Goal: Information Seeking & Learning: Learn about a topic

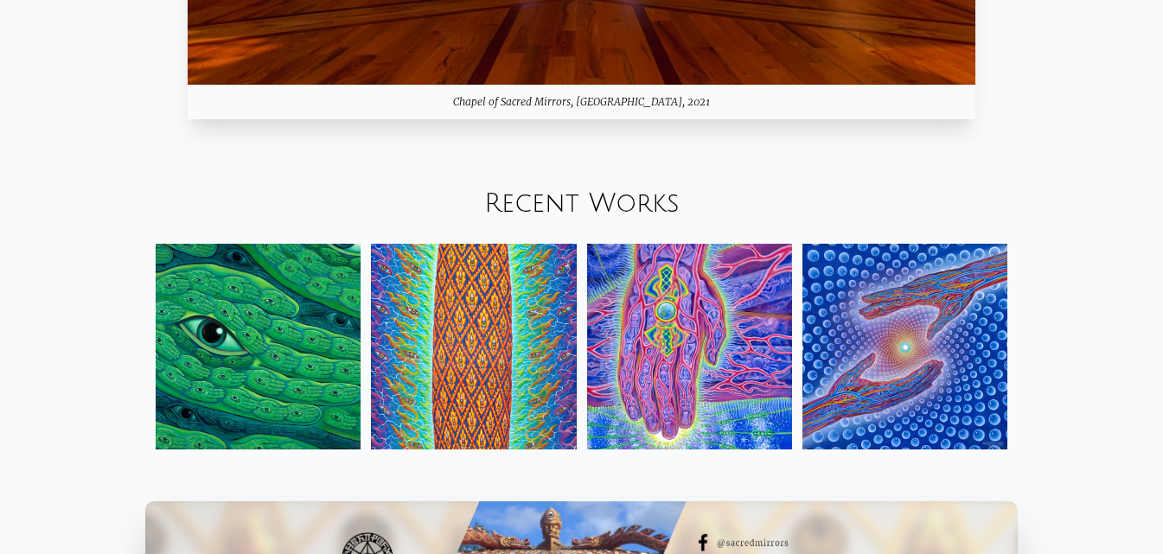
scroll to position [1729, 0]
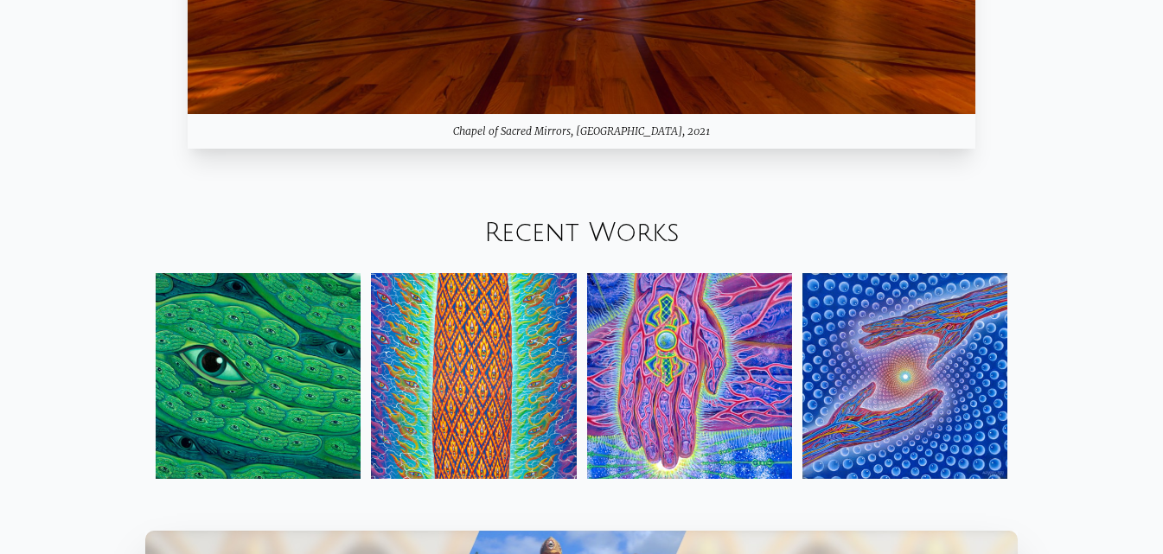
click at [265, 373] on img at bounding box center [258, 375] width 205 height 205
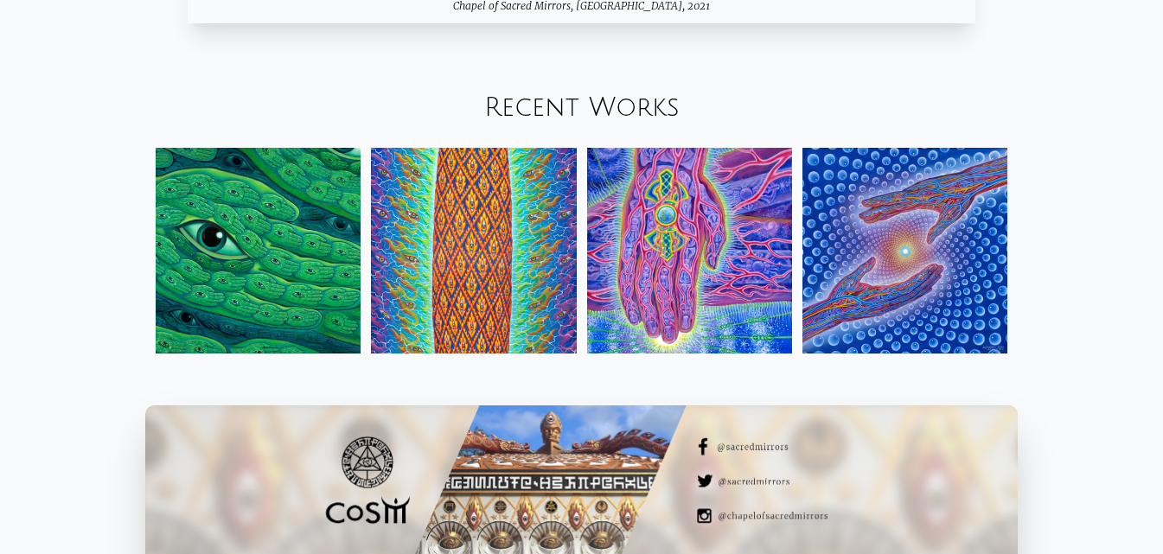
scroll to position [1983, 0]
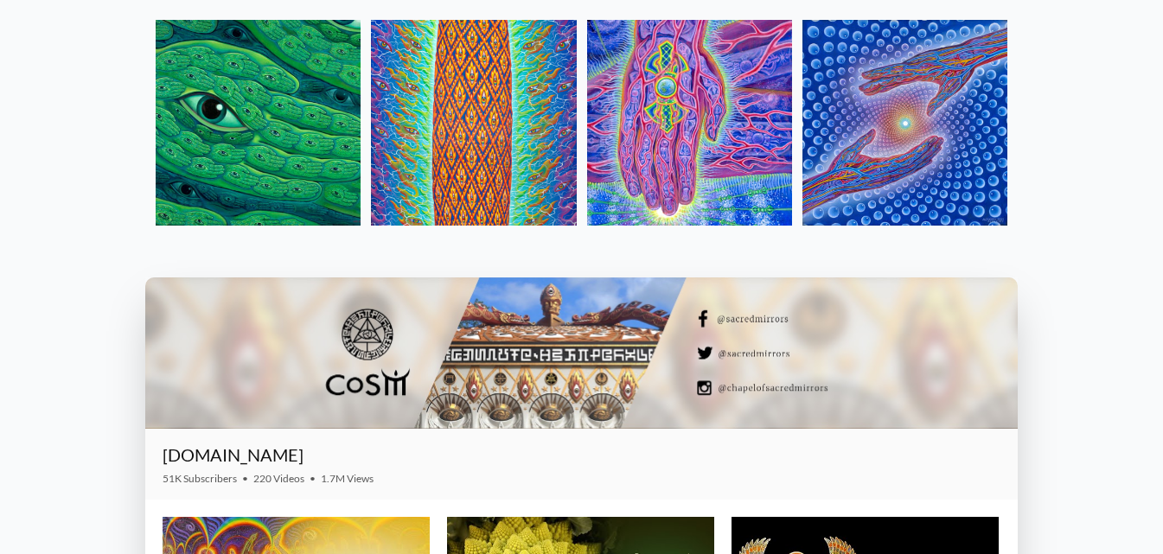
click at [946, 158] on img at bounding box center [904, 122] width 205 height 205
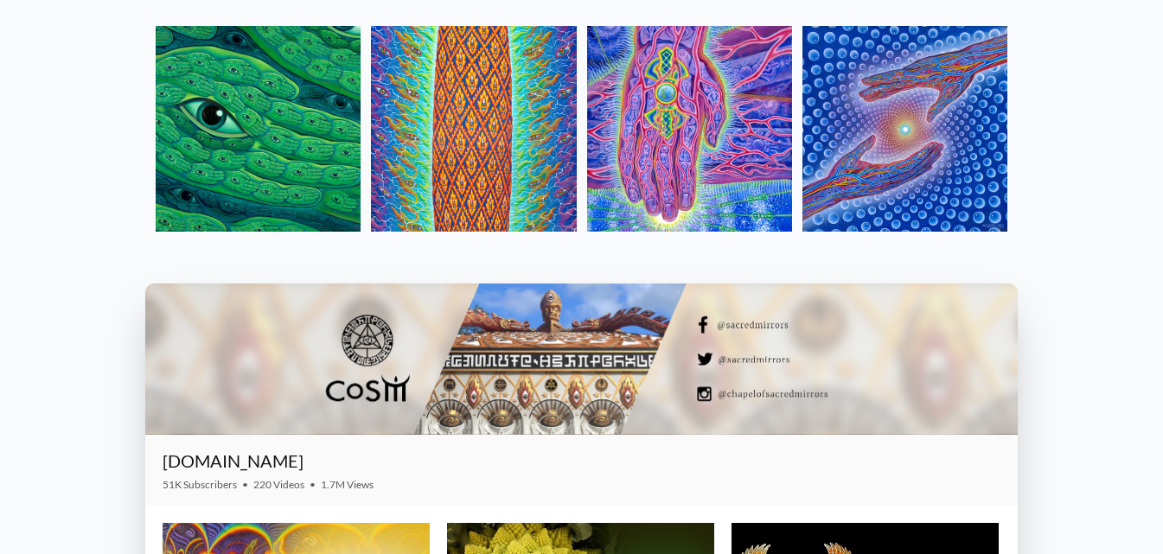
click at [756, 173] on img at bounding box center [689, 128] width 205 height 205
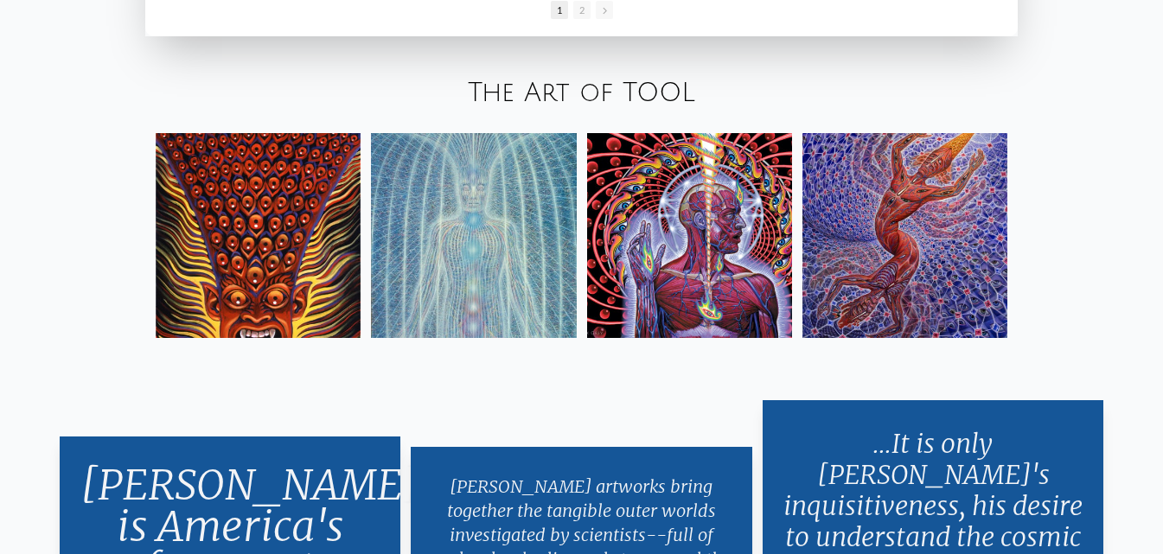
scroll to position [2922, 0]
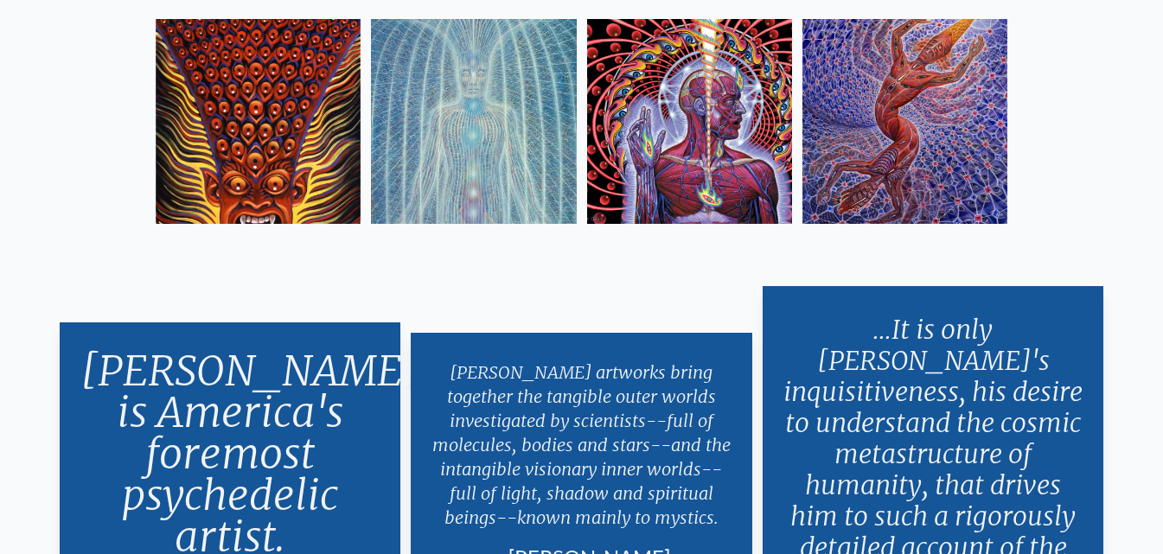
click at [477, 129] on img at bounding box center [473, 121] width 205 height 205
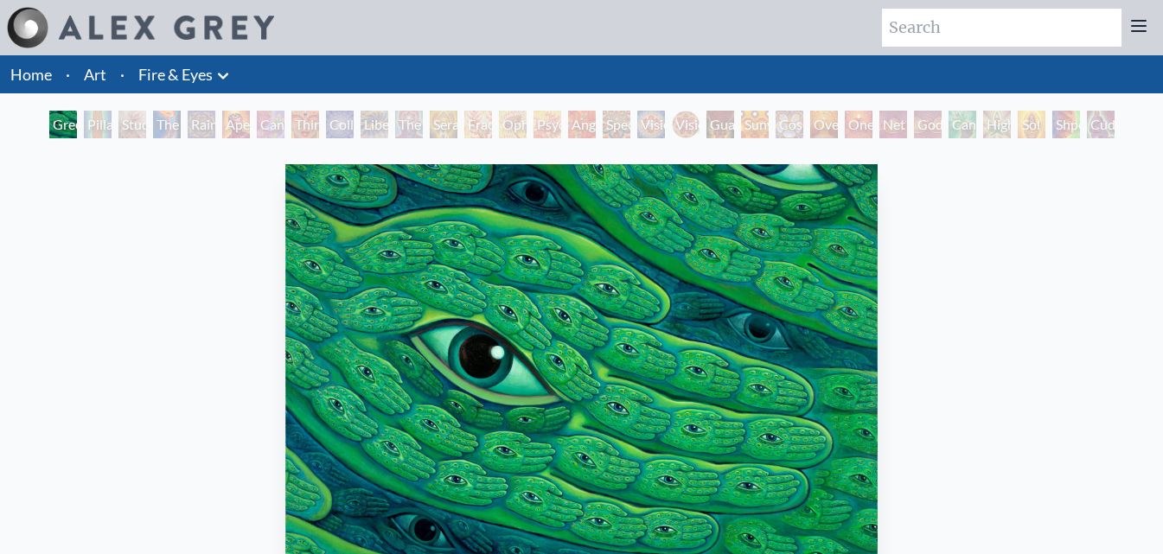
click at [245, 123] on div "Aperture" at bounding box center [236, 125] width 28 height 28
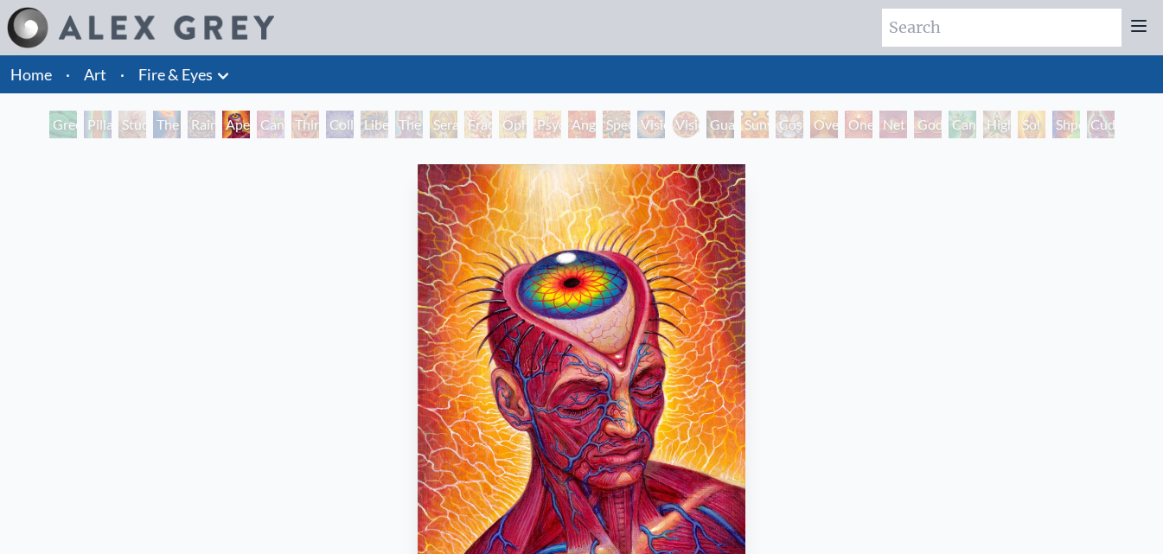
click at [402, 126] on div "The Seer" at bounding box center [409, 125] width 28 height 28
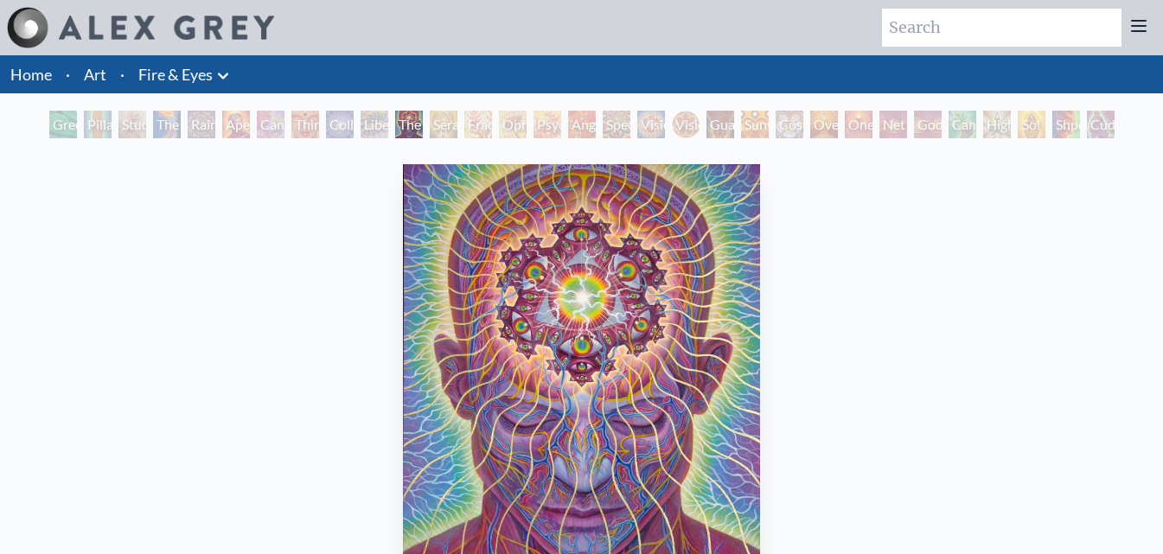
click at [859, 124] on div "One" at bounding box center [859, 125] width 28 height 28
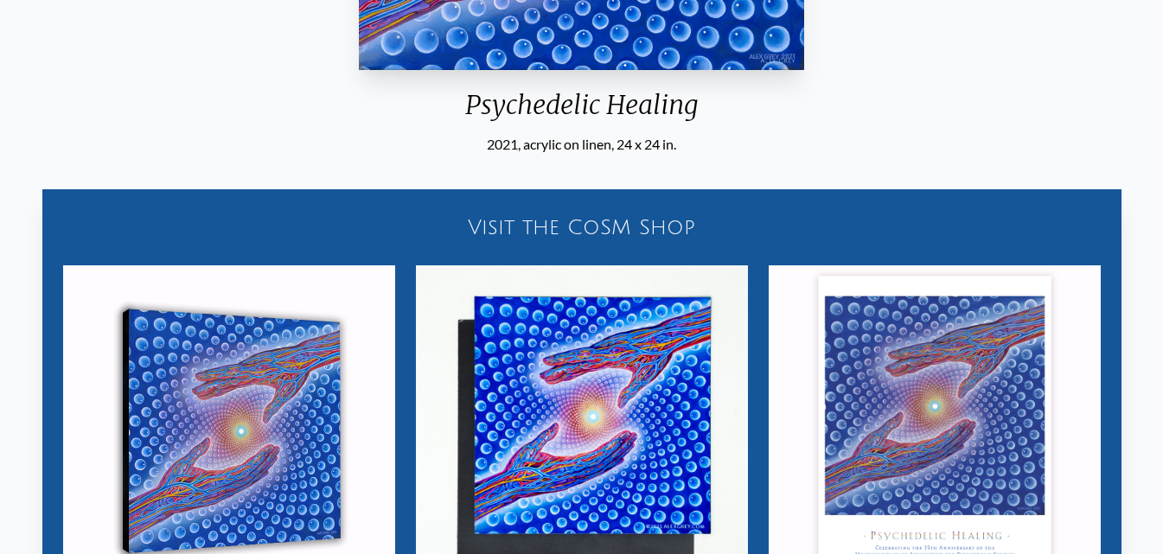
scroll to position [519, 0]
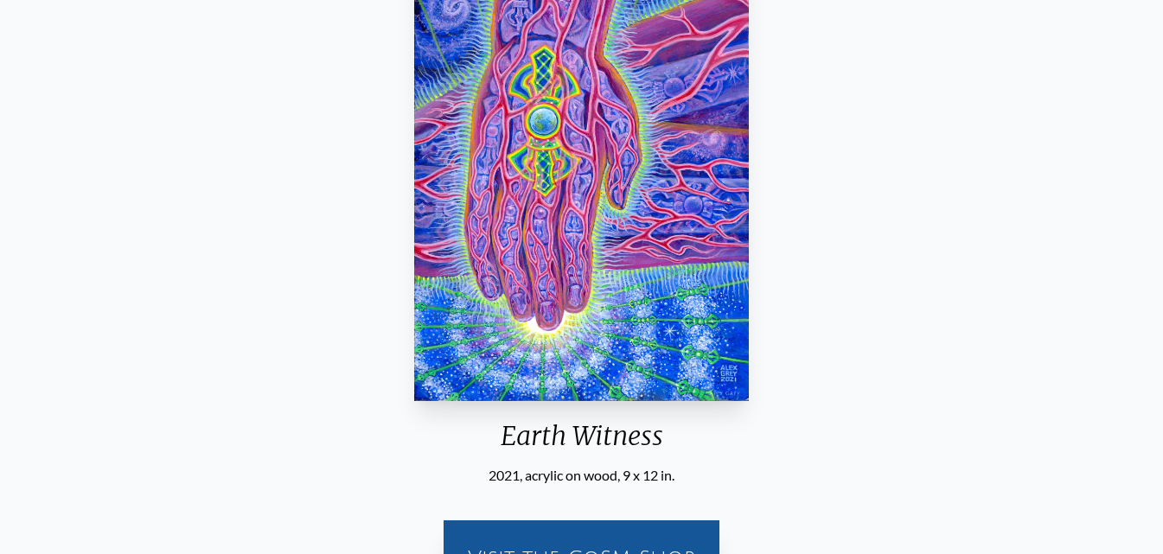
scroll to position [86, 0]
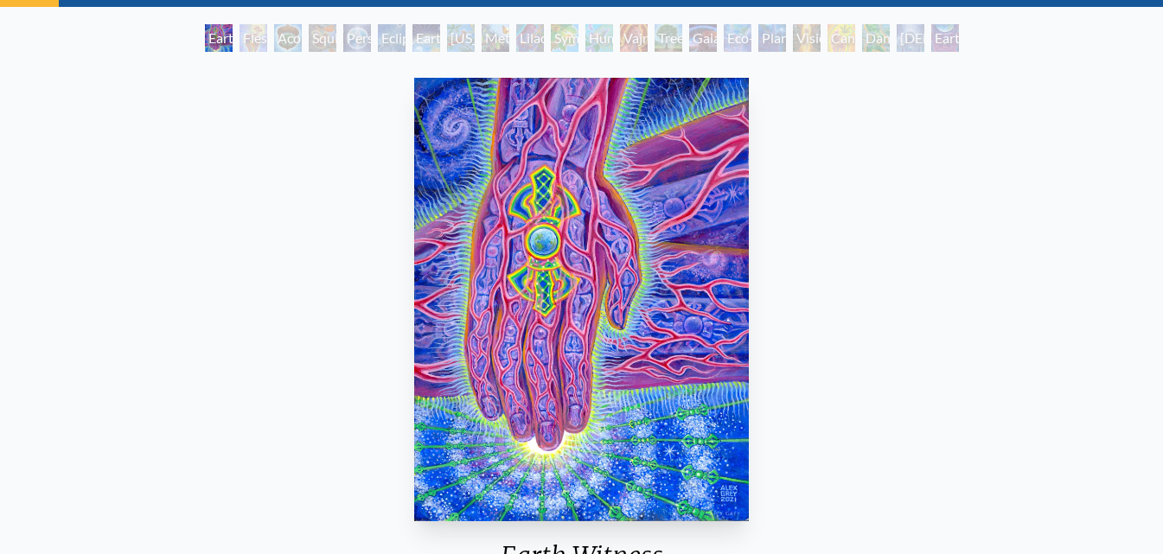
click at [943, 44] on div "Earthmind" at bounding box center [945, 38] width 28 height 28
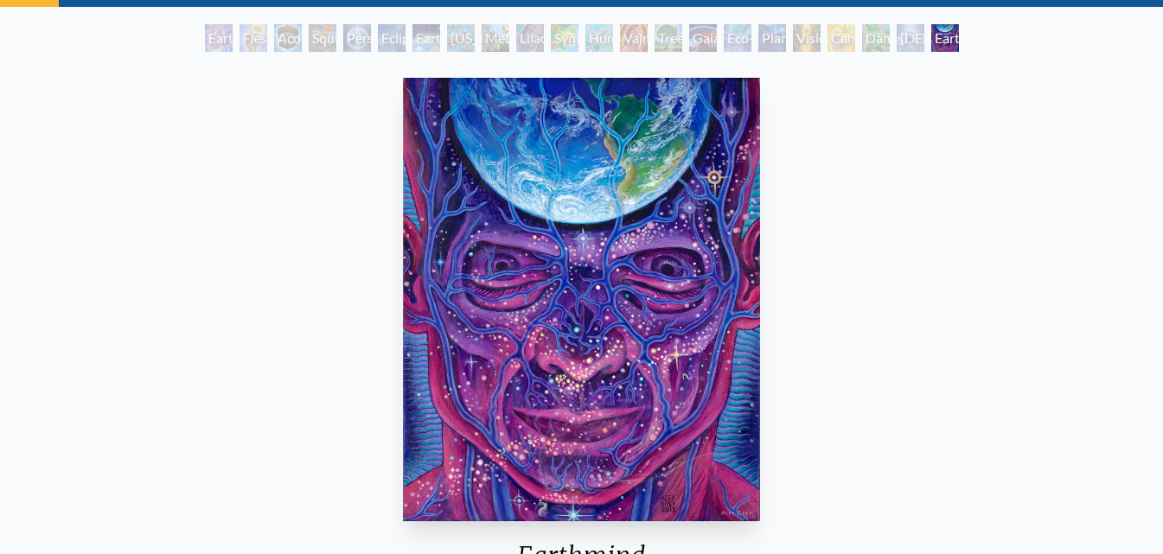
click at [758, 39] on div "Planetary Prayers" at bounding box center [772, 38] width 28 height 28
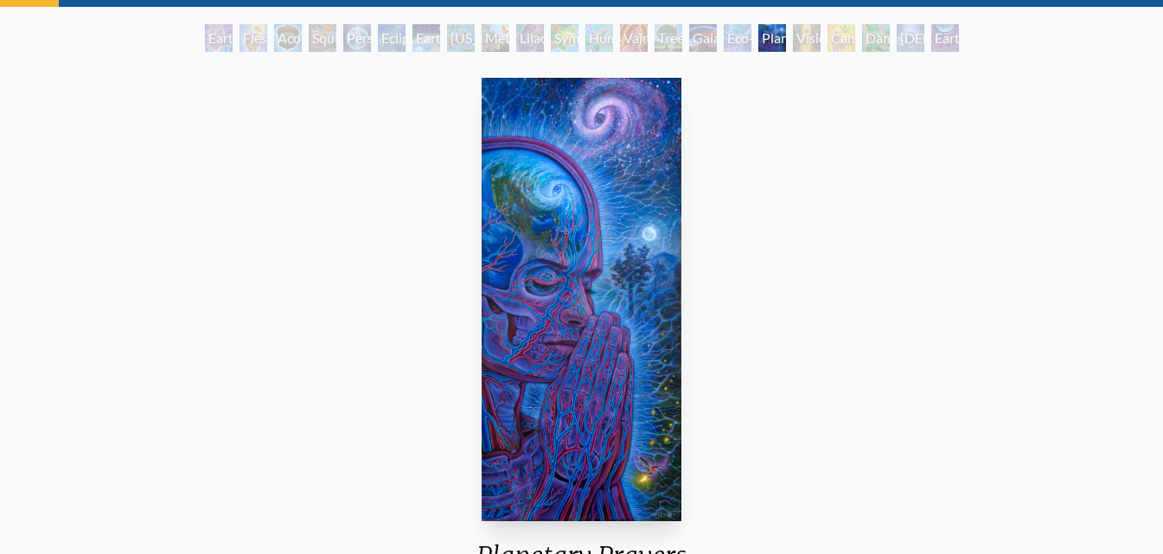
click at [593, 31] on div "Humming Bird" at bounding box center [599, 38] width 28 height 28
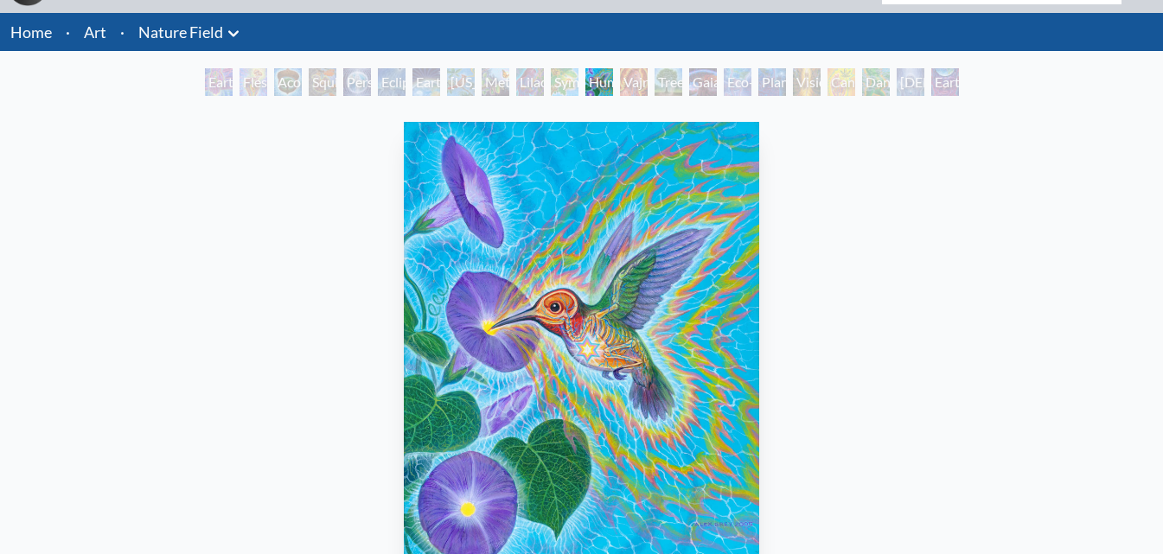
scroll to position [86, 0]
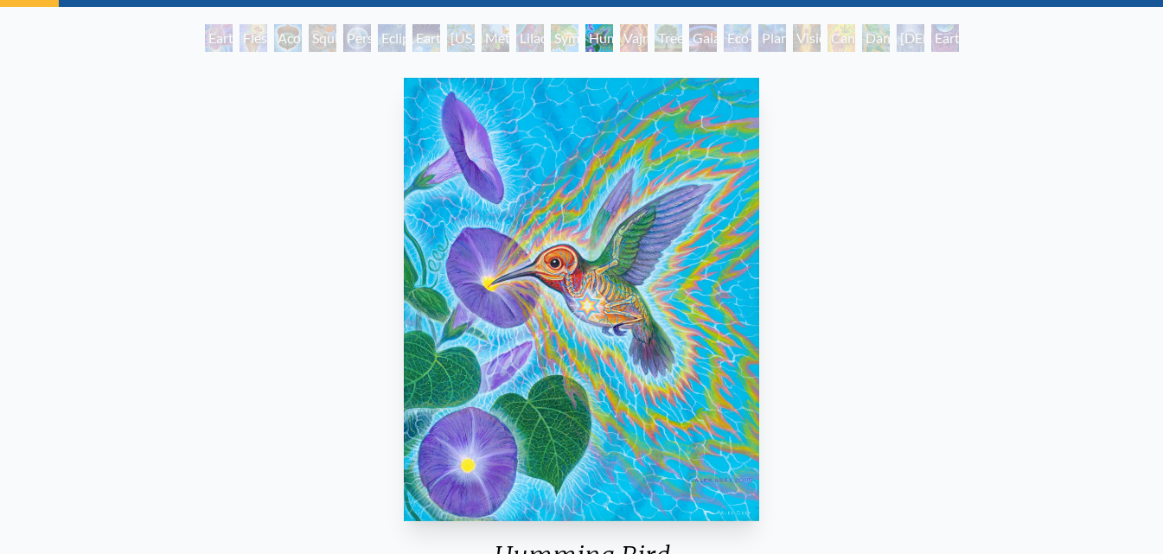
click at [432, 35] on div "Earth Energies" at bounding box center [426, 38] width 28 height 28
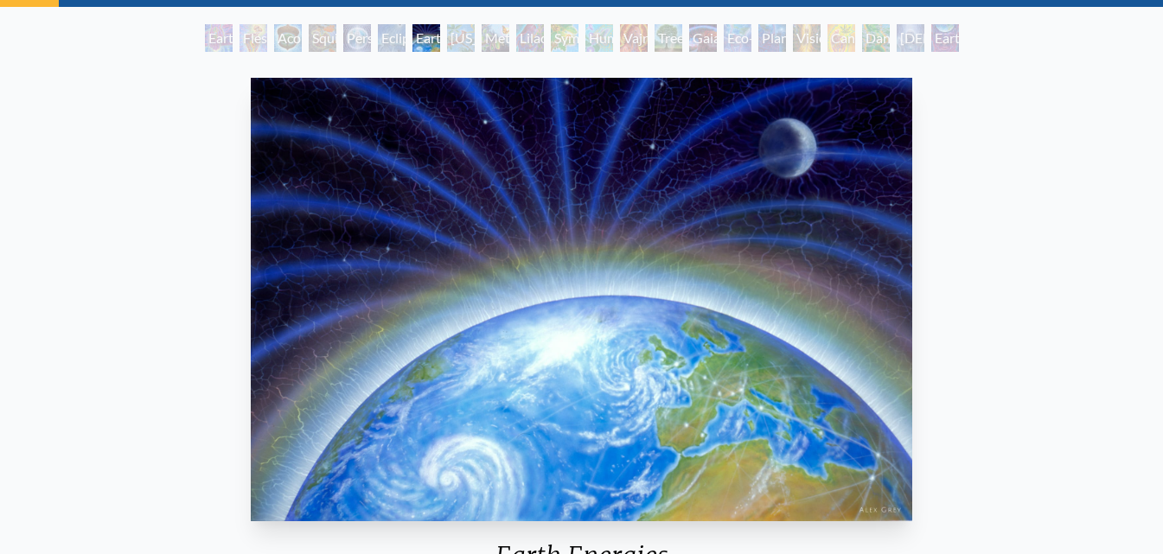
click at [482, 31] on div "Metamorphosis" at bounding box center [496, 38] width 28 height 28
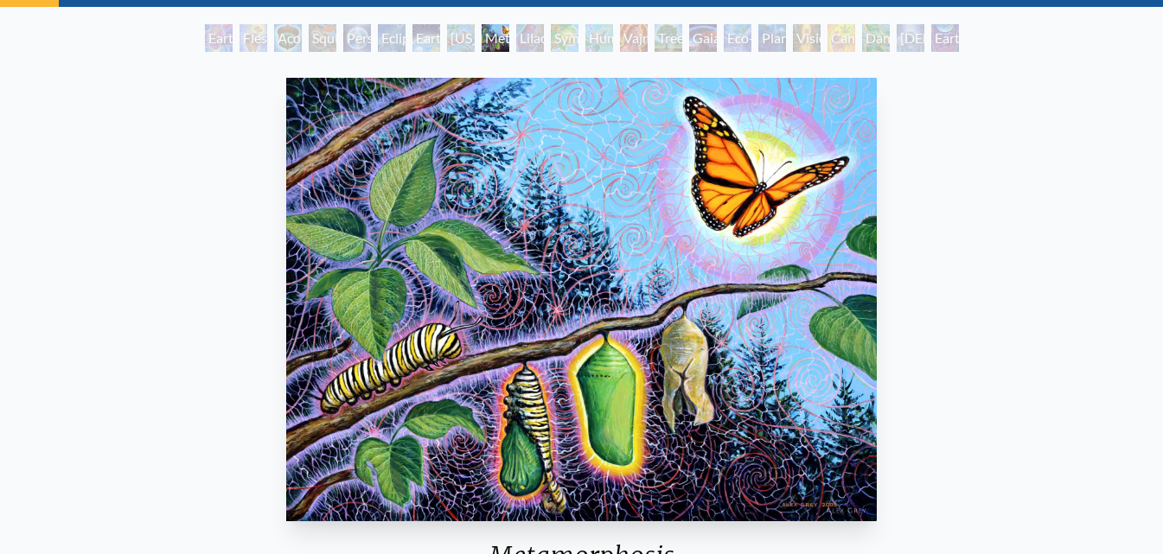
click at [278, 30] on div "Acorn Dream" at bounding box center [288, 38] width 28 height 28
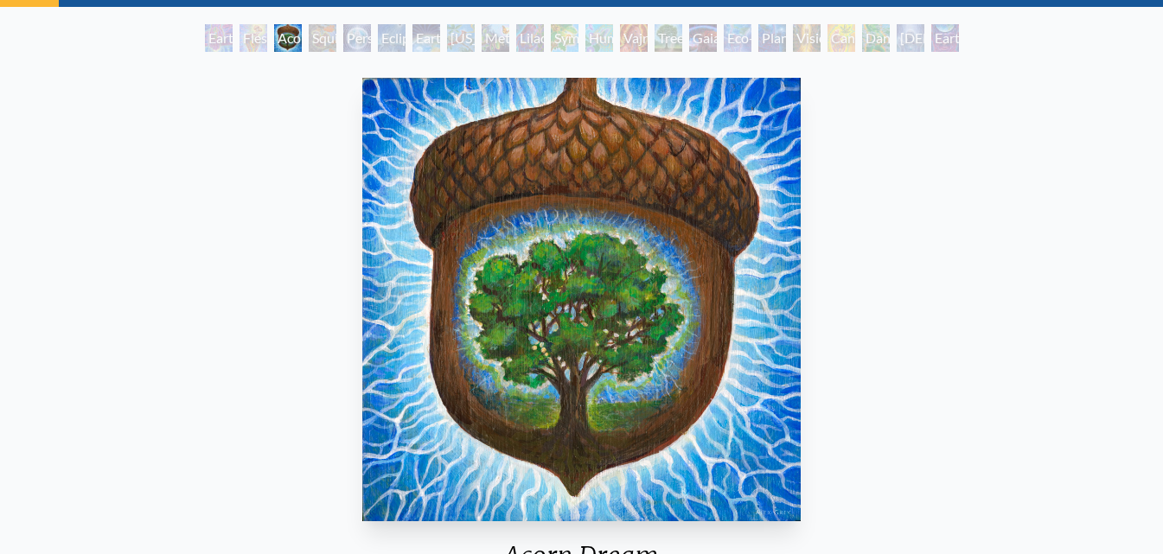
click at [216, 35] on div "Earth Witness" at bounding box center [219, 38] width 28 height 28
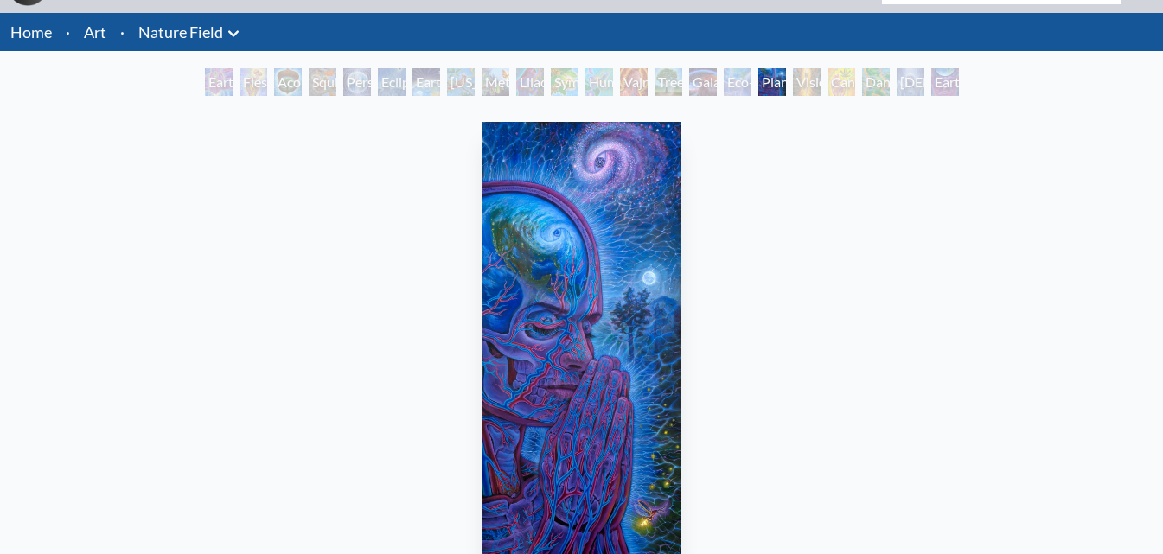
scroll to position [86, 0]
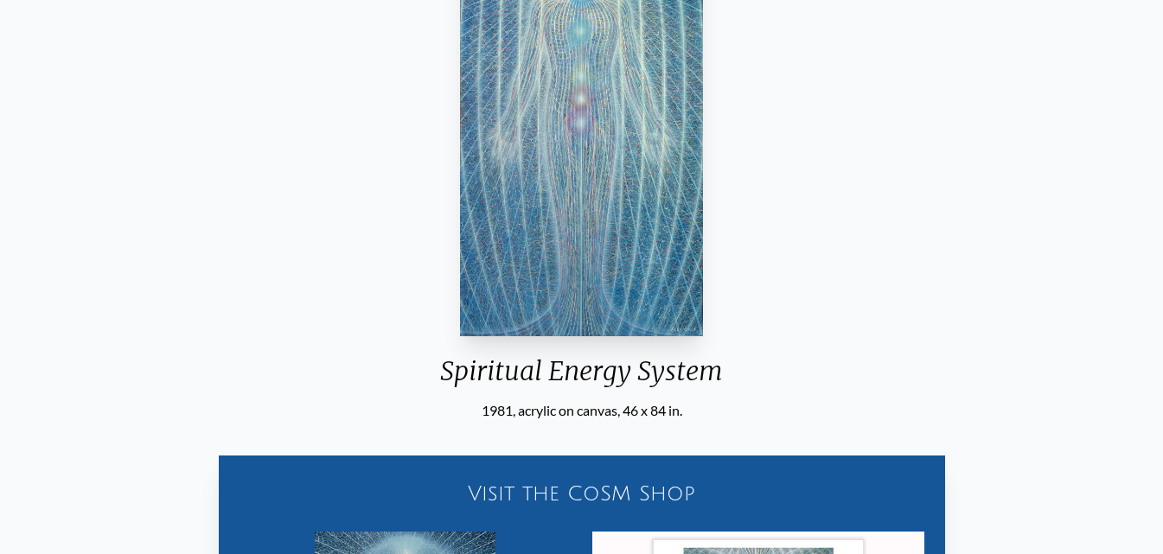
scroll to position [86, 0]
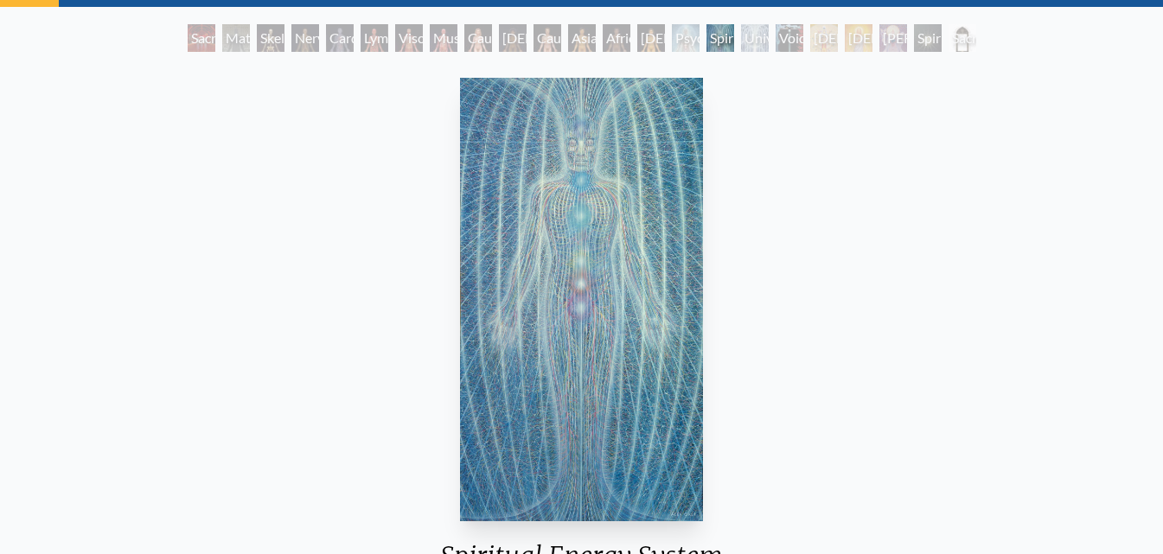
click at [404, 40] on div "Viscera" at bounding box center [409, 38] width 28 height 28
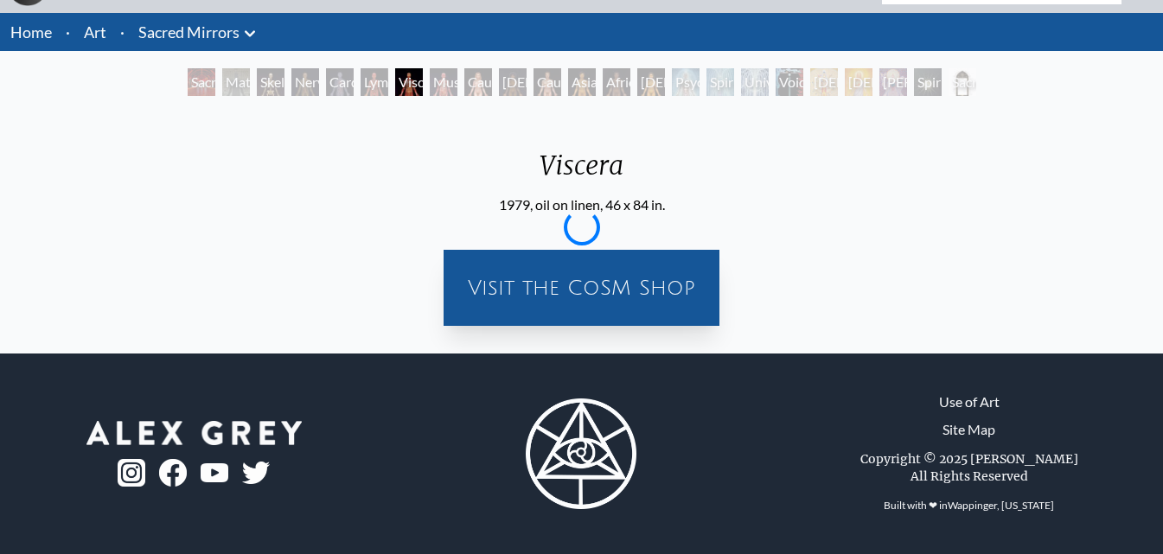
scroll to position [86, 0]
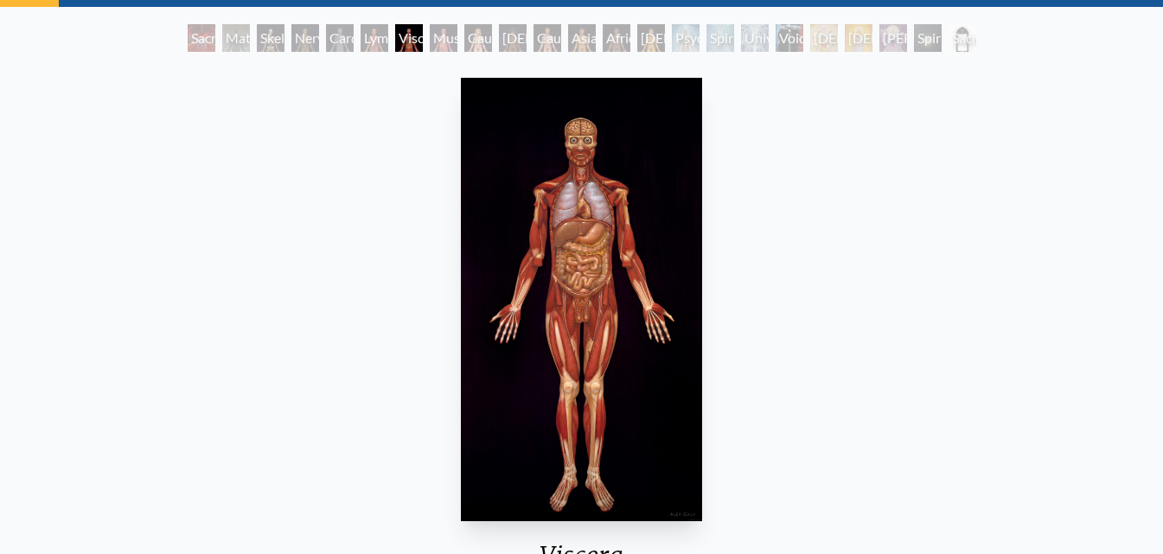
click at [637, 42] on div "[DEMOGRAPHIC_DATA] Woman" at bounding box center [651, 38] width 28 height 28
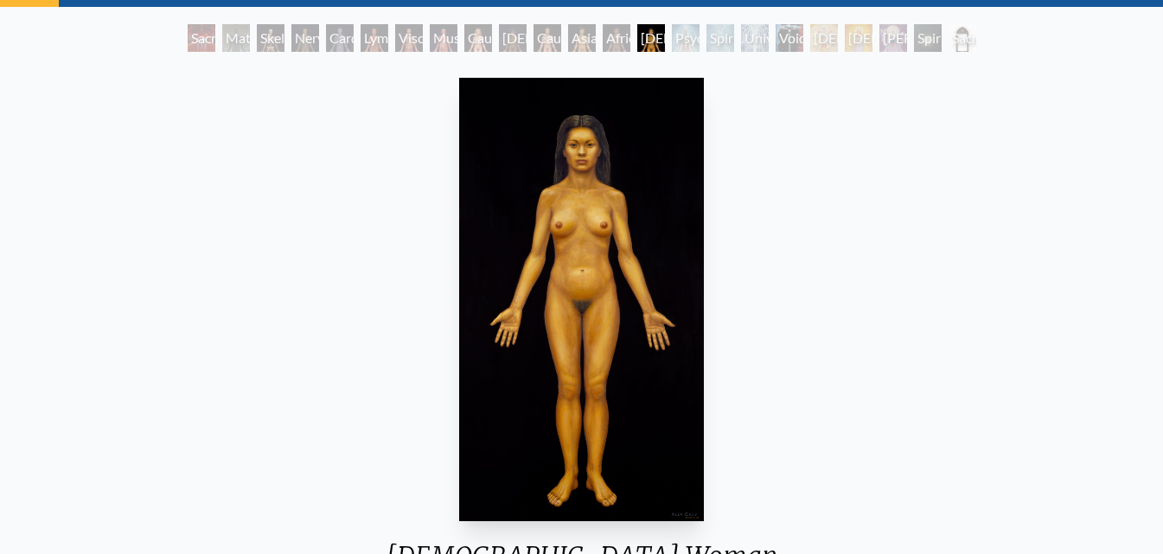
click at [803, 42] on div "Sacred Mirrors Room, Entheon Material World Skeletal System Nervous System Card…" at bounding box center [582, 40] width 796 height 33
click at [717, 34] on div "Spiritual Energy System" at bounding box center [720, 38] width 28 height 28
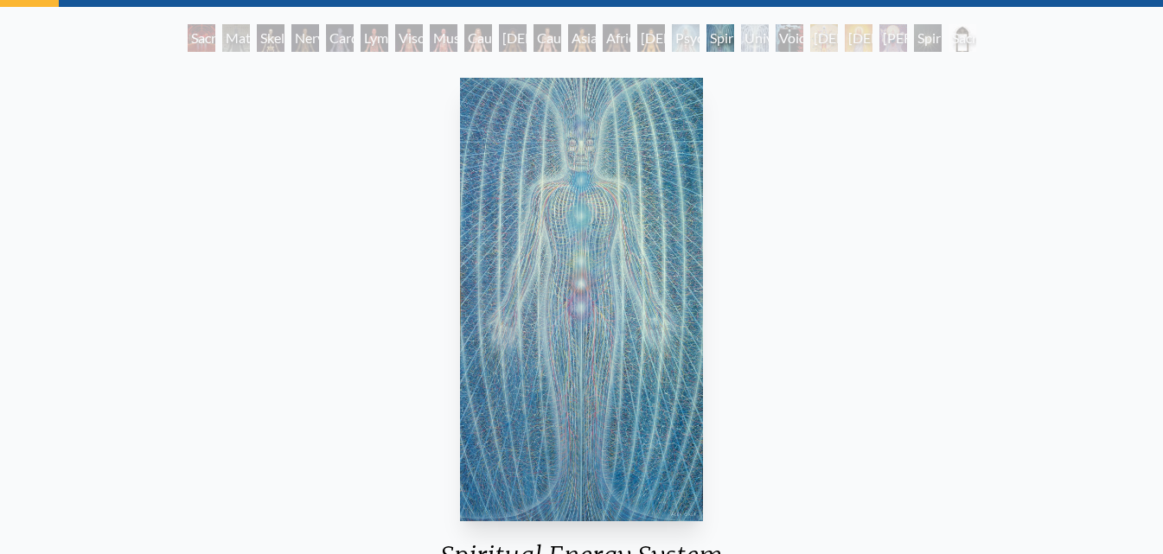
click at [906, 30] on div "[PERSON_NAME]" at bounding box center [893, 38] width 28 height 28
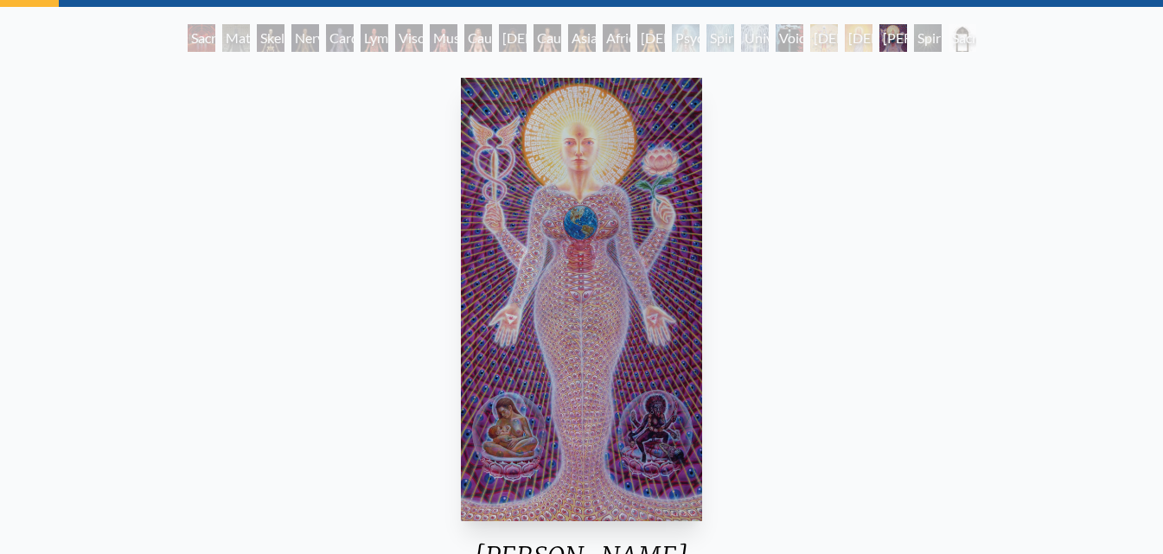
click at [967, 43] on div "Sacred Mirrors Frame" at bounding box center [963, 38] width 28 height 28
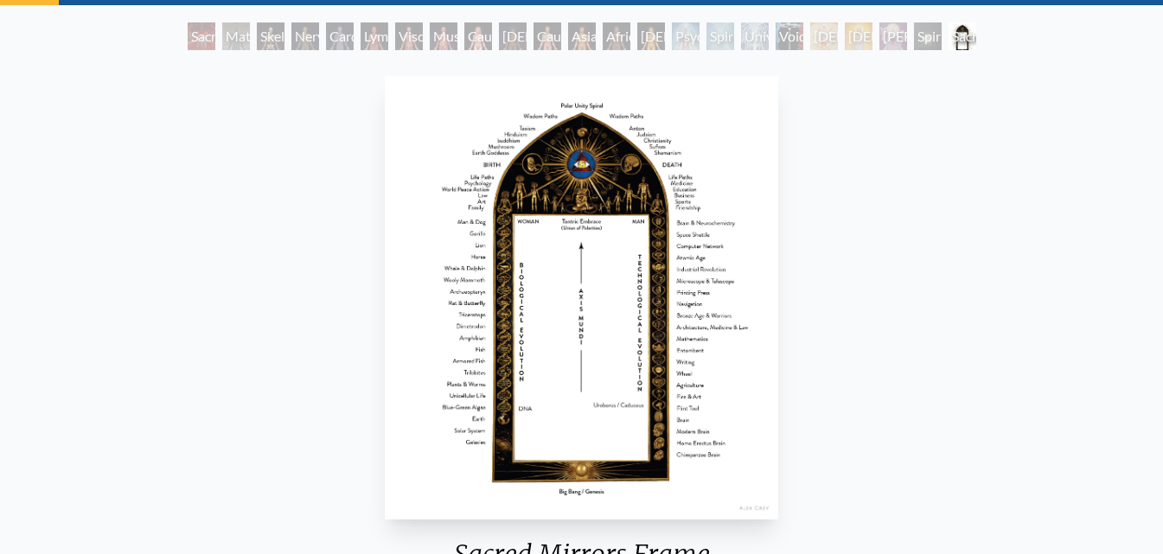
scroll to position [86, 0]
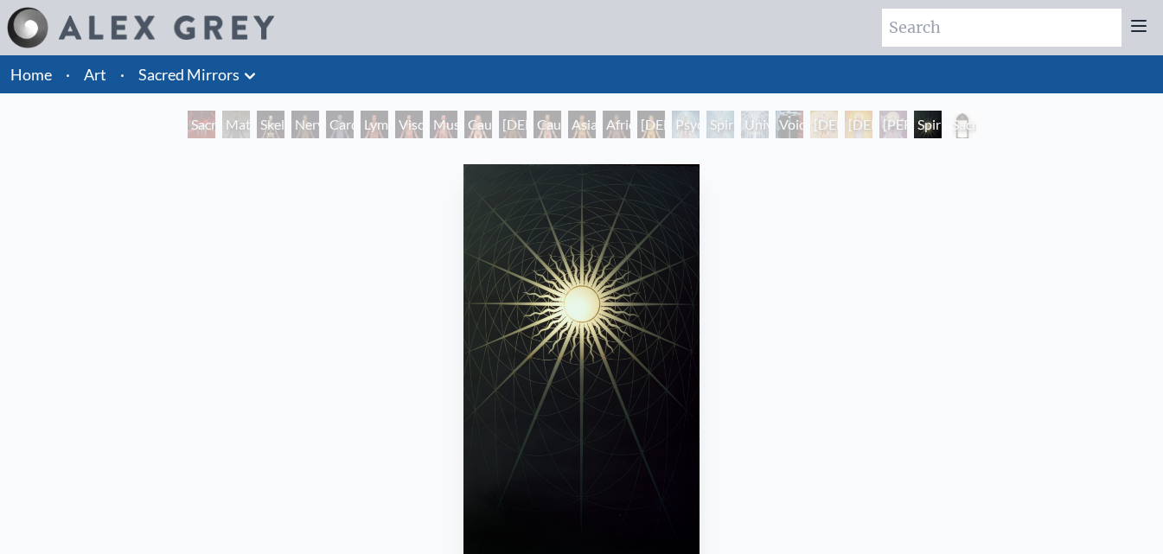
click at [99, 72] on link "Art" at bounding box center [95, 74] width 22 height 24
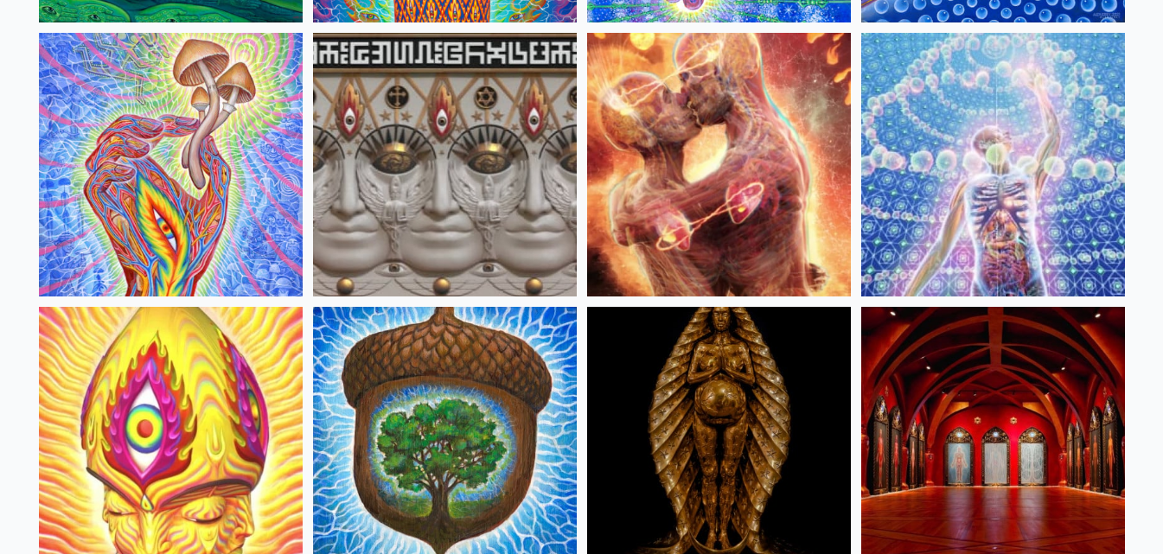
scroll to position [432, 0]
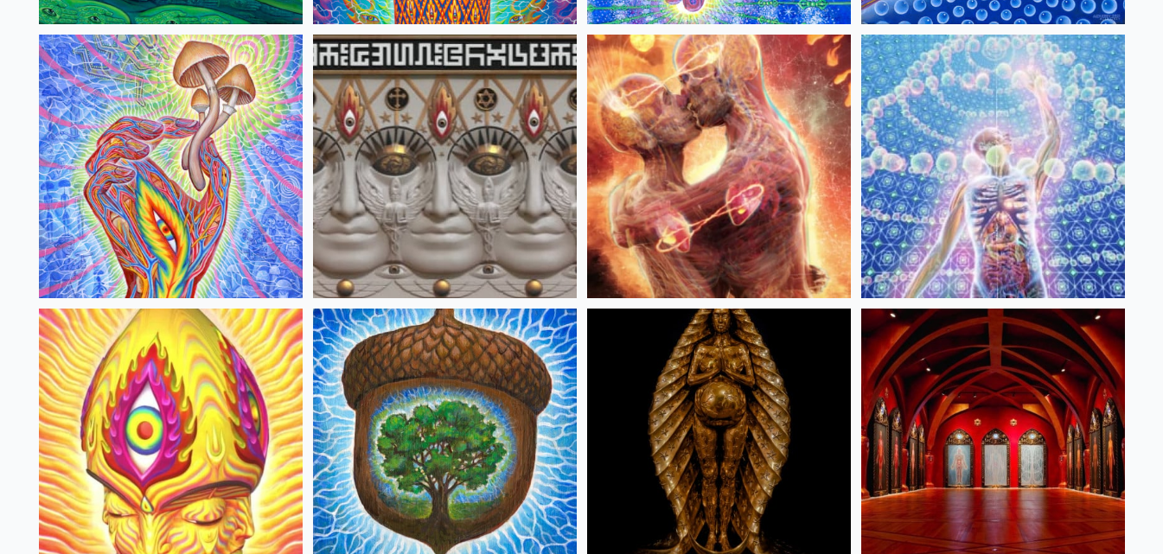
click at [709, 199] on img at bounding box center [719, 167] width 264 height 264
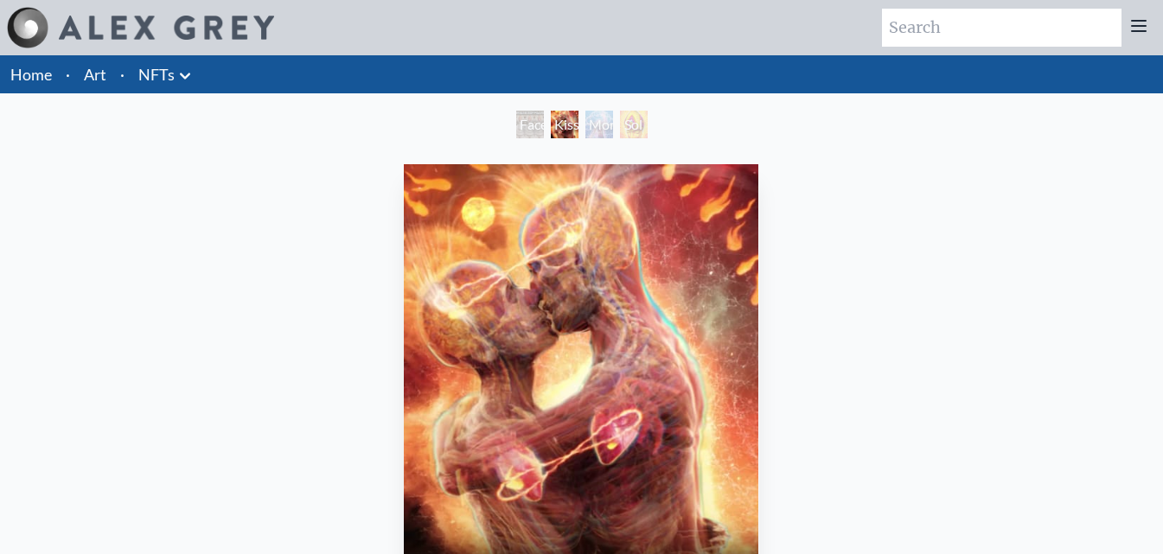
click at [171, 83] on link "NFTs" at bounding box center [156, 74] width 36 height 24
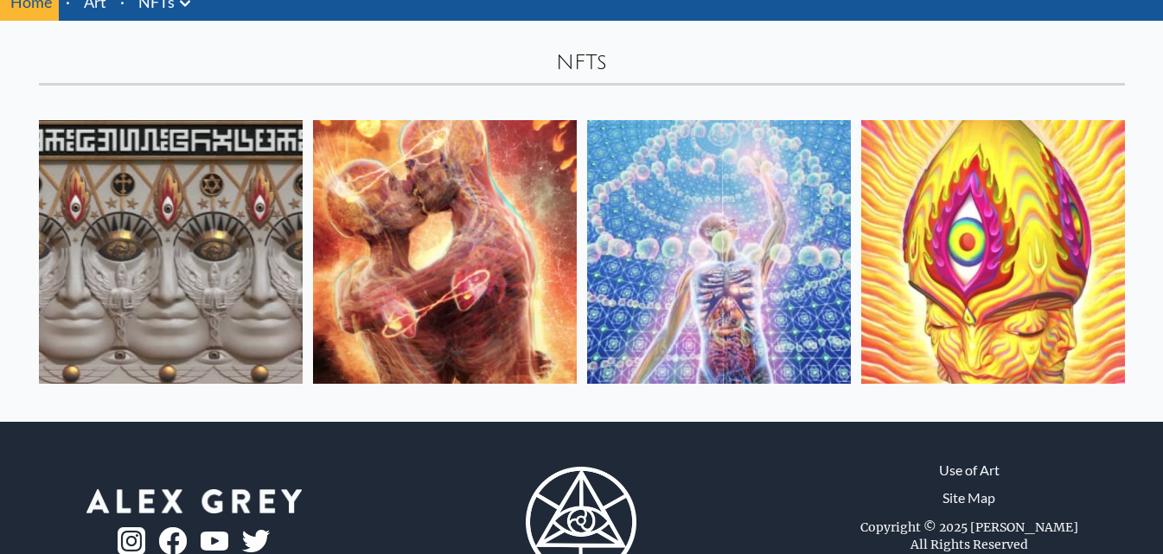
scroll to position [141, 0]
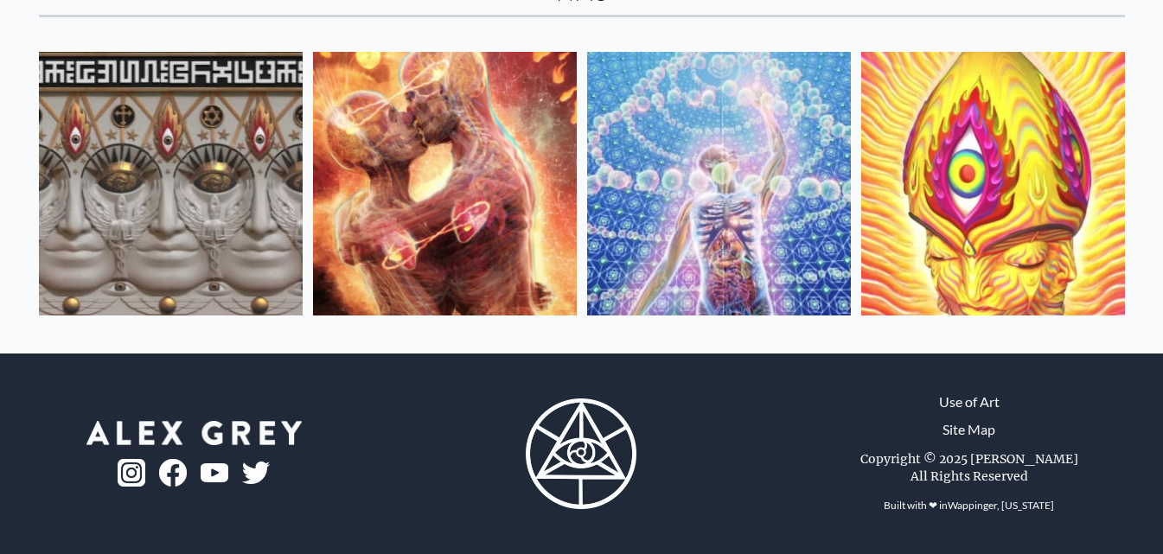
click at [476, 198] on img at bounding box center [445, 184] width 264 height 264
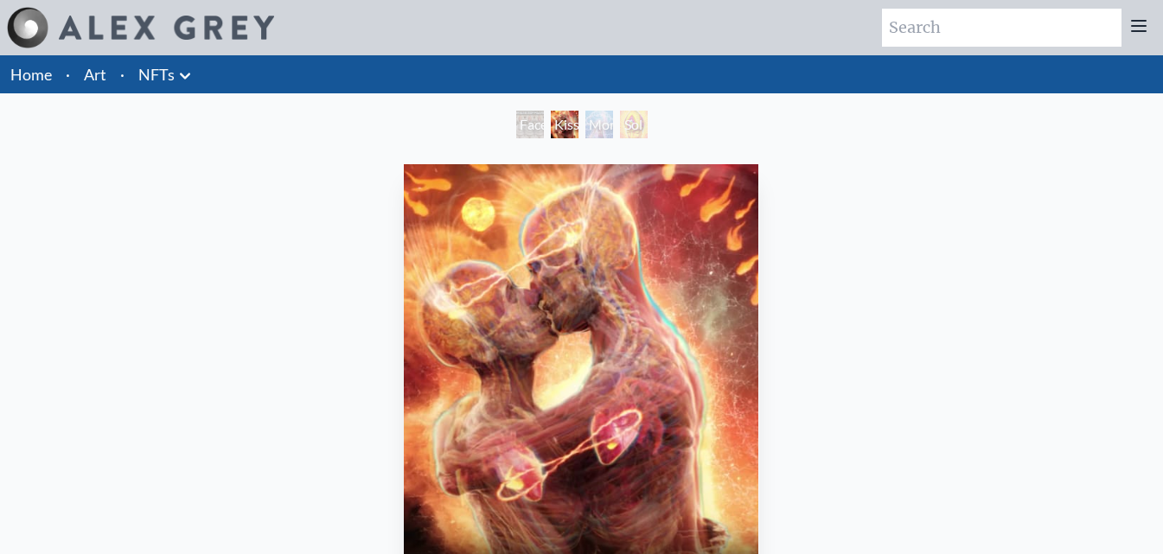
click at [613, 123] on div "Monochord" at bounding box center [599, 125] width 28 height 28
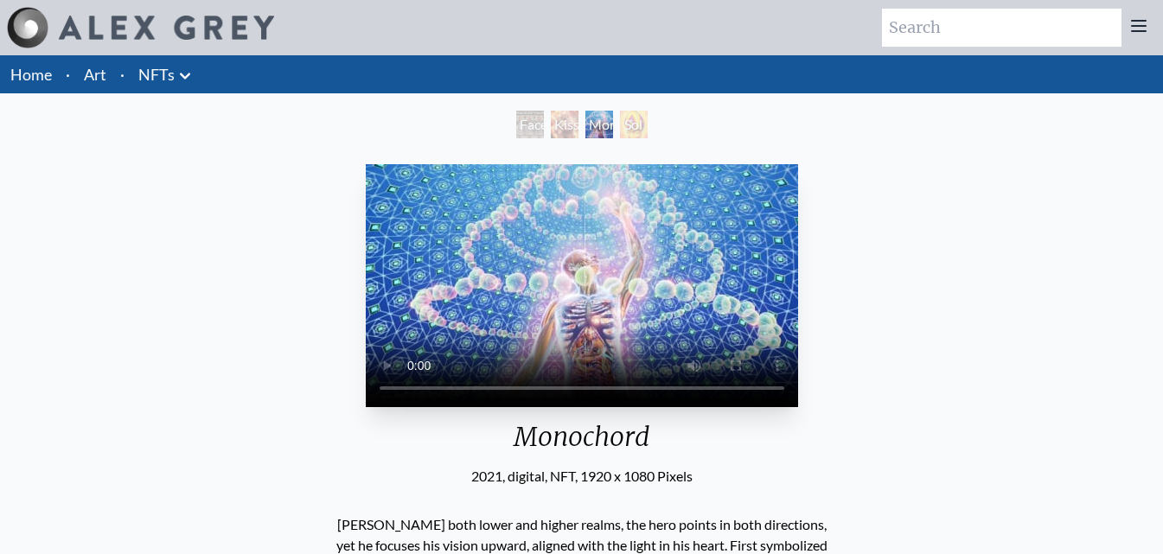
click at [642, 128] on div "Sol Invictus" at bounding box center [634, 125] width 28 height 28
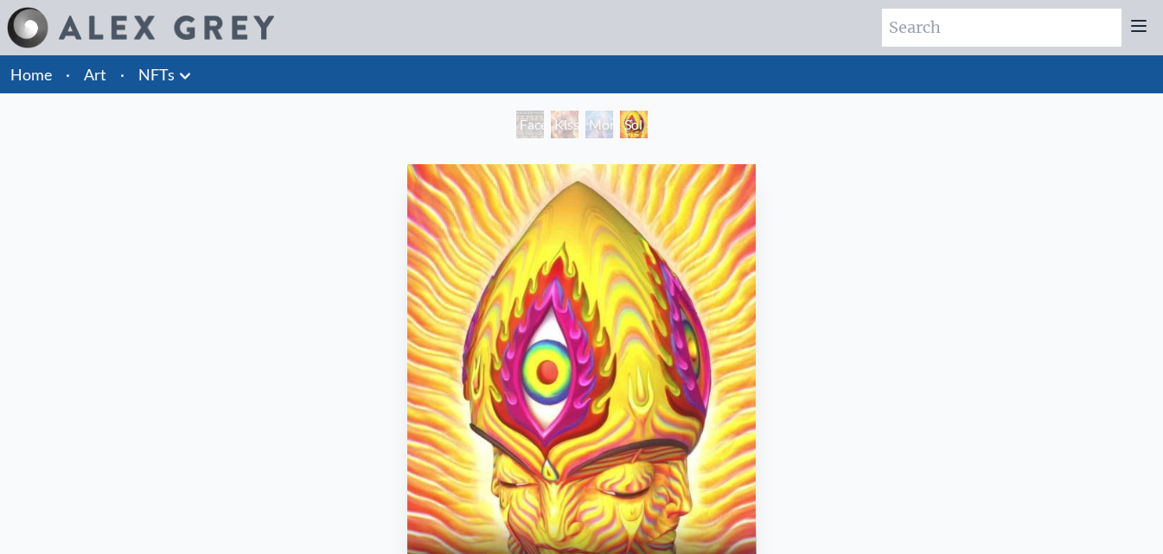
click at [163, 71] on link "NFTs" at bounding box center [156, 74] width 36 height 24
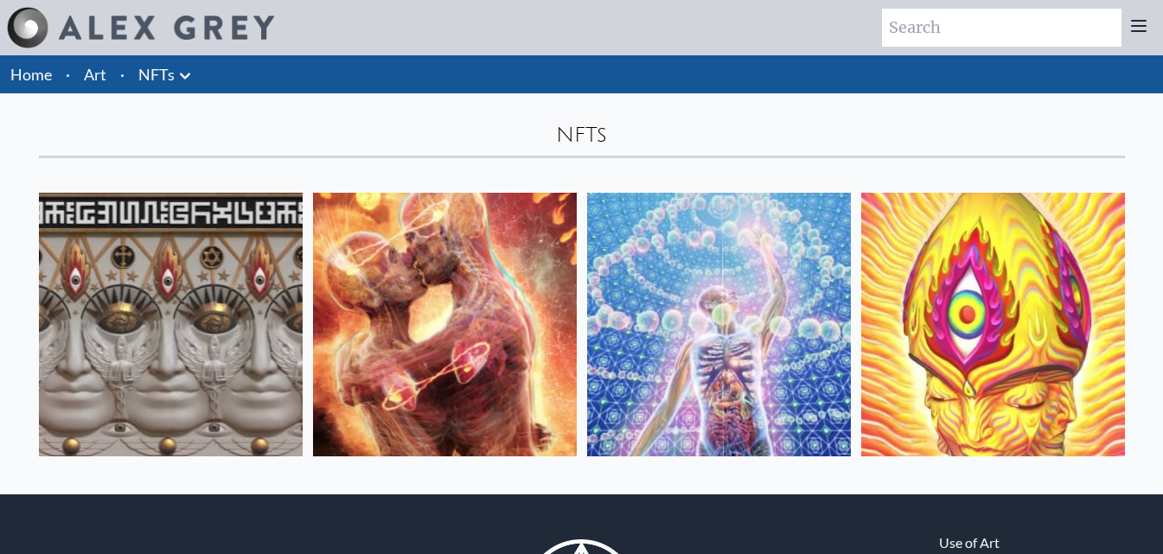
click at [20, 71] on link "Home" at bounding box center [31, 74] width 42 height 19
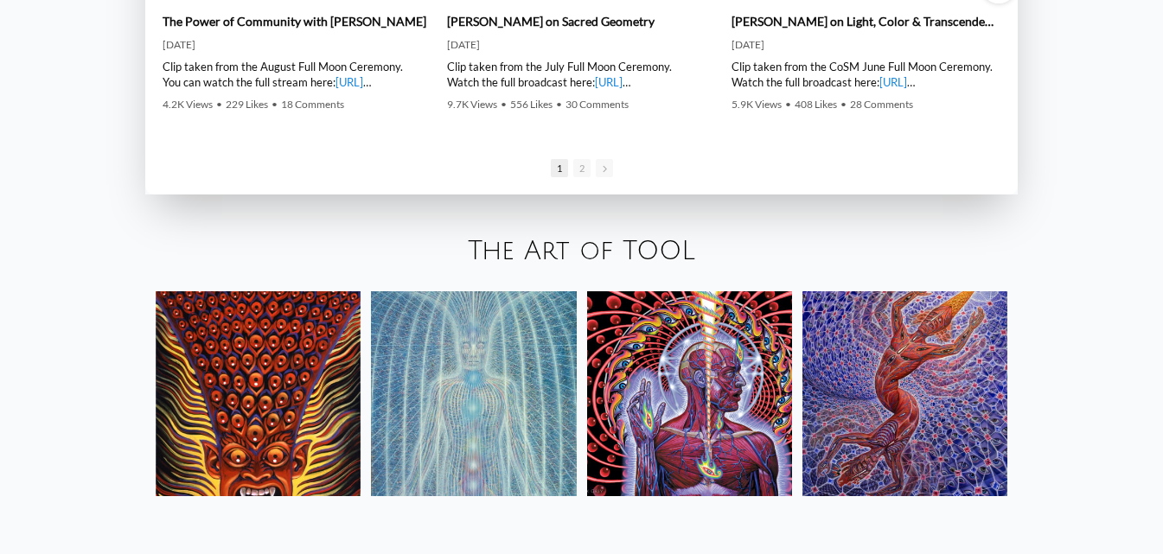
scroll to position [2681, 0]
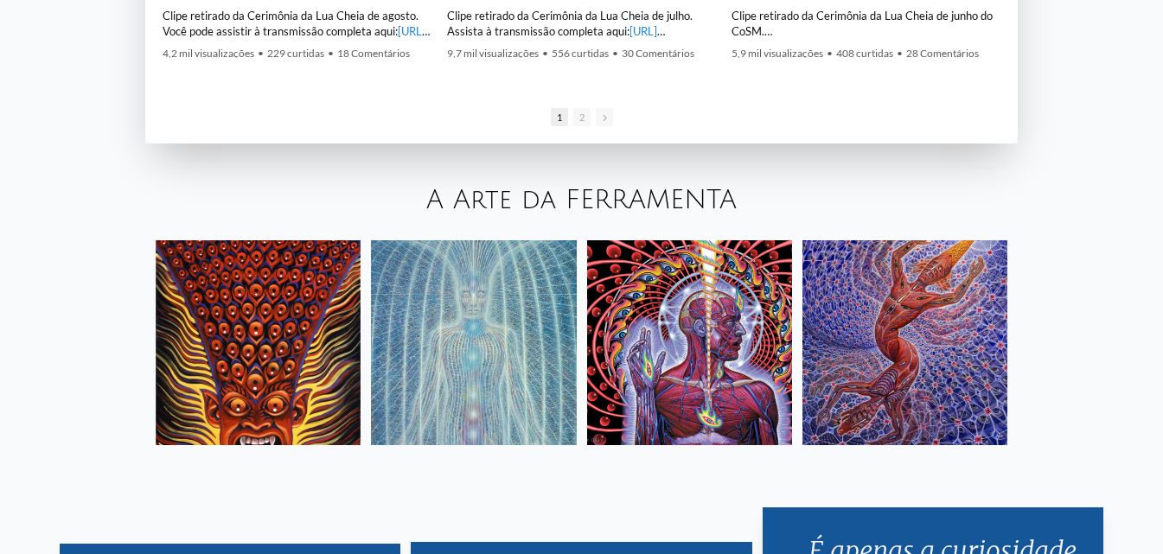
scroll to position [2767, 0]
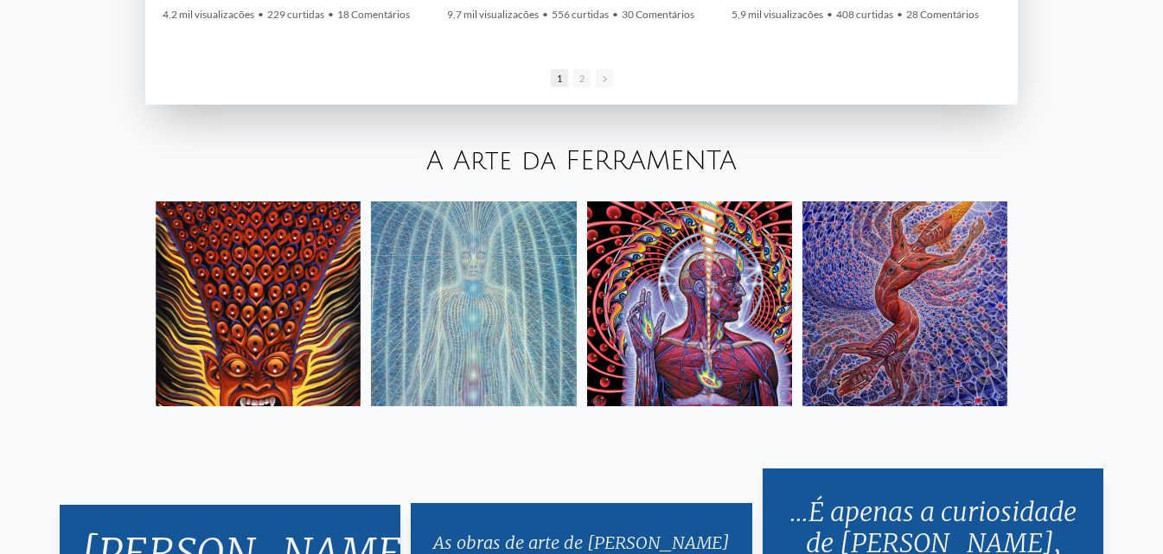
click at [280, 284] on img at bounding box center [258, 303] width 205 height 205
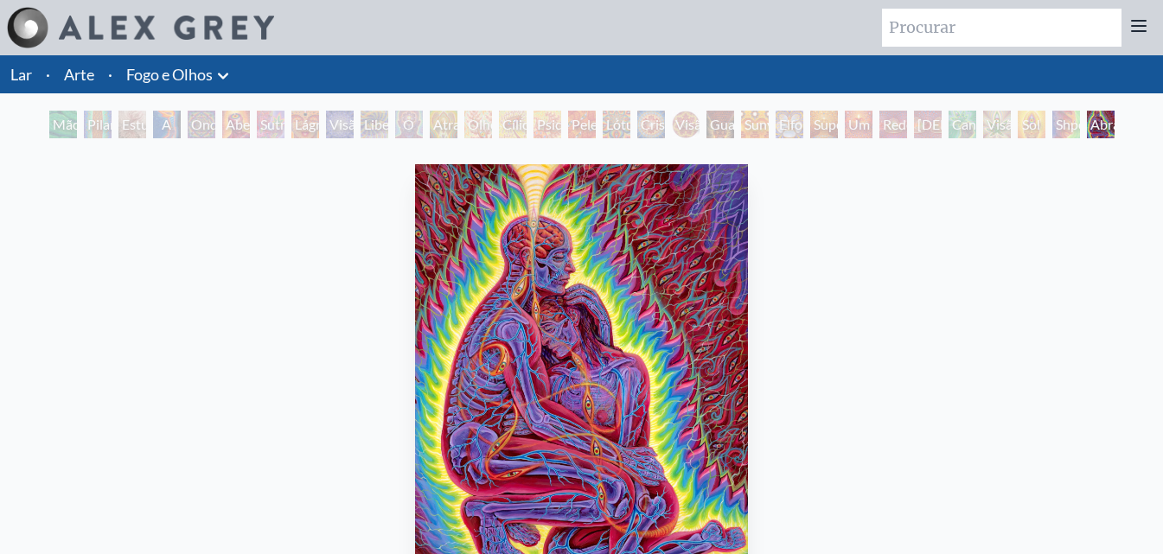
scroll to position [86, 0]
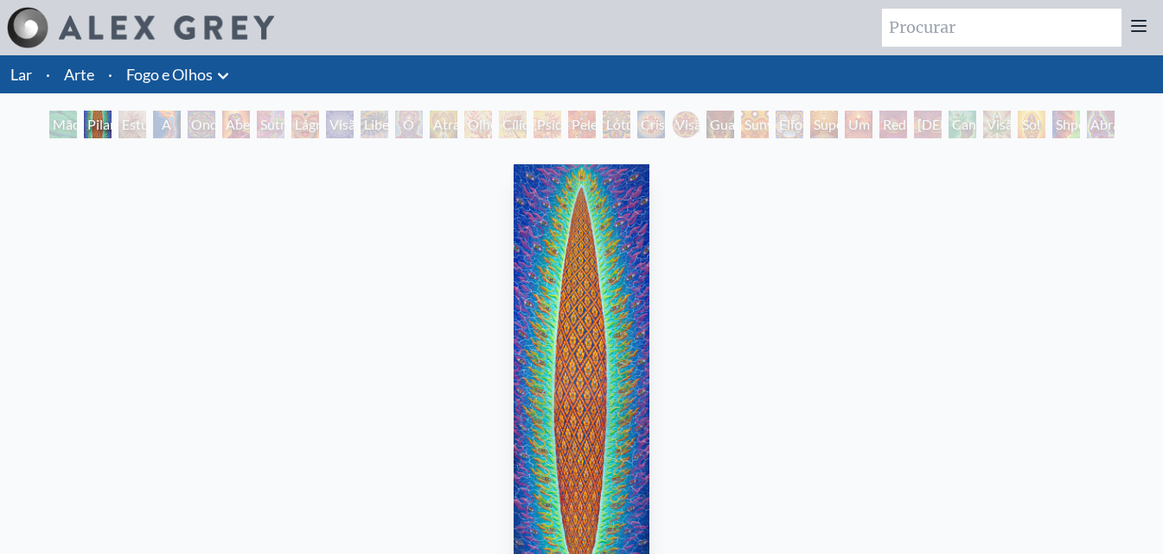
click at [26, 79] on font "Lar" at bounding box center [21, 74] width 22 height 19
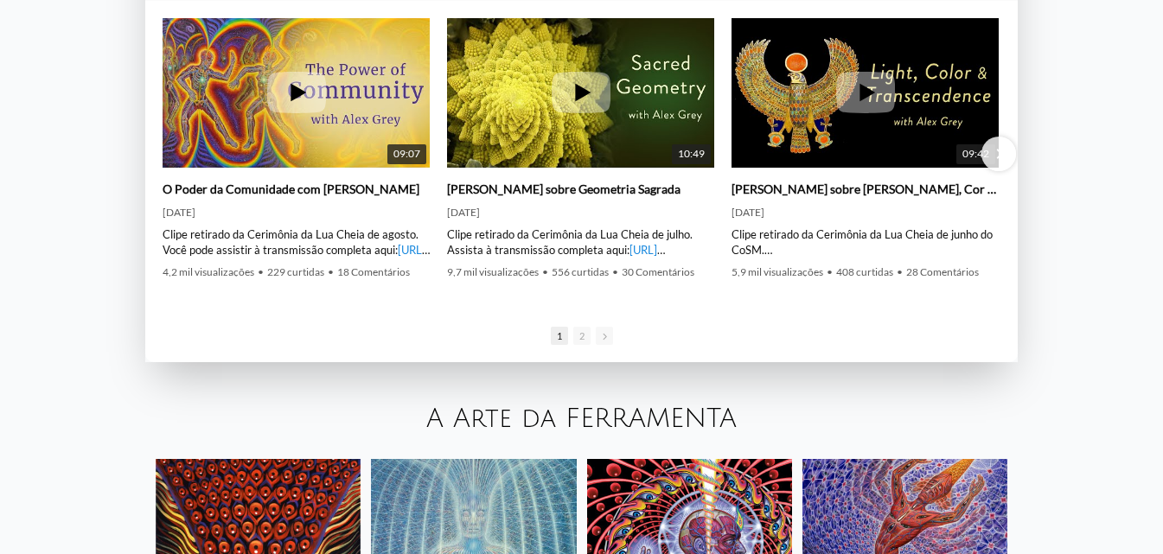
scroll to position [2767, 0]
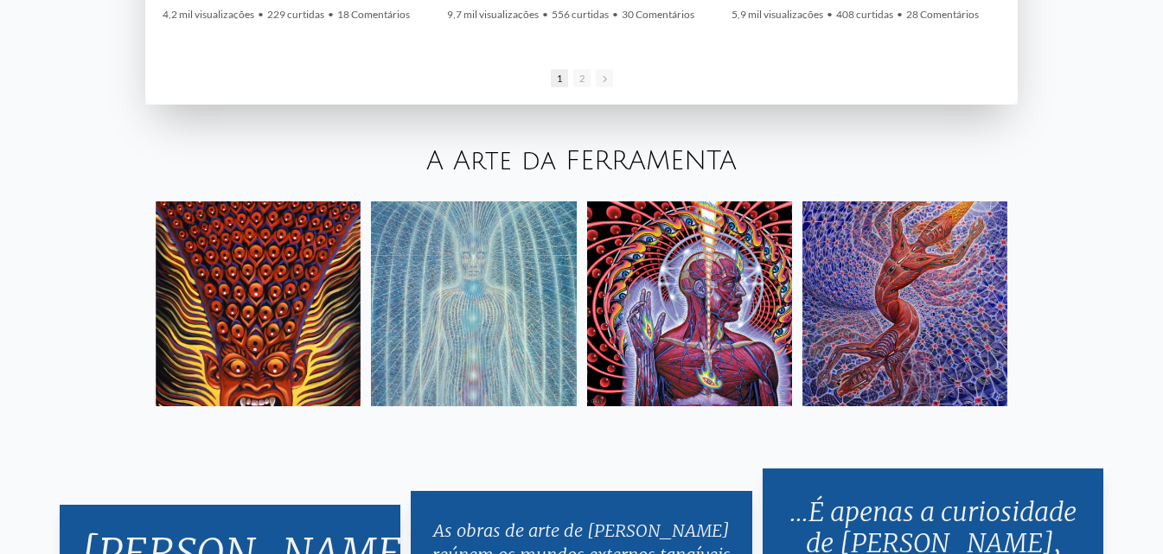
click at [648, 266] on img at bounding box center [689, 303] width 205 height 205
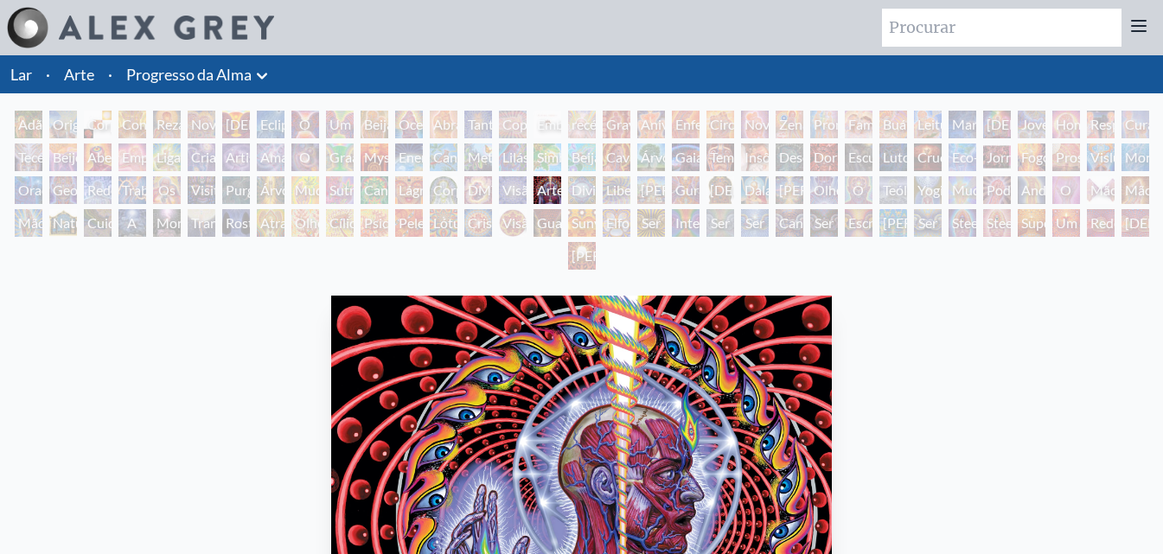
click at [19, 120] on div "Adão e Eva" at bounding box center [29, 125] width 28 height 28
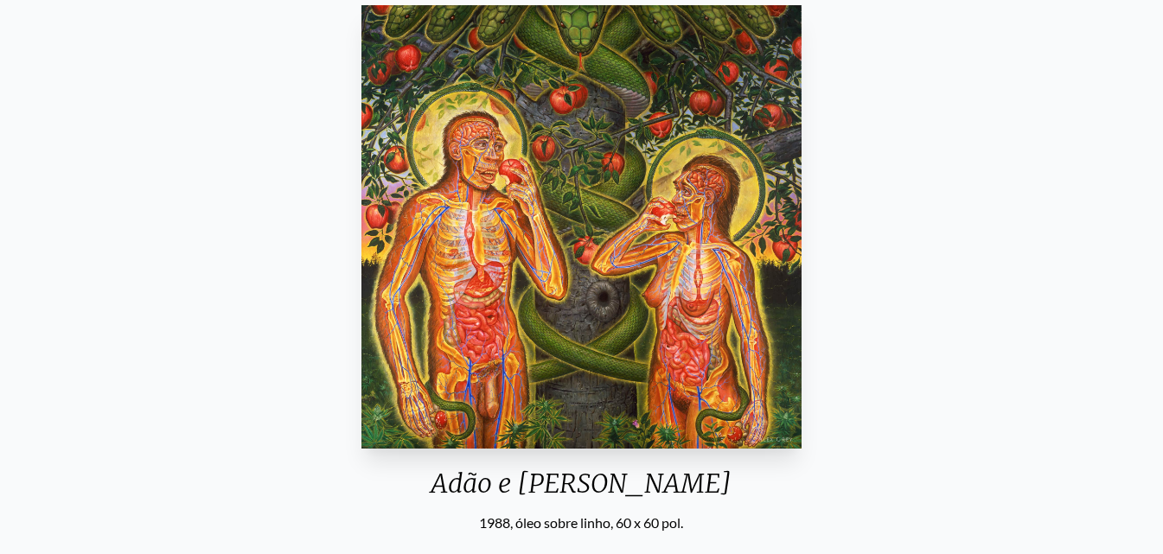
scroll to position [259, 0]
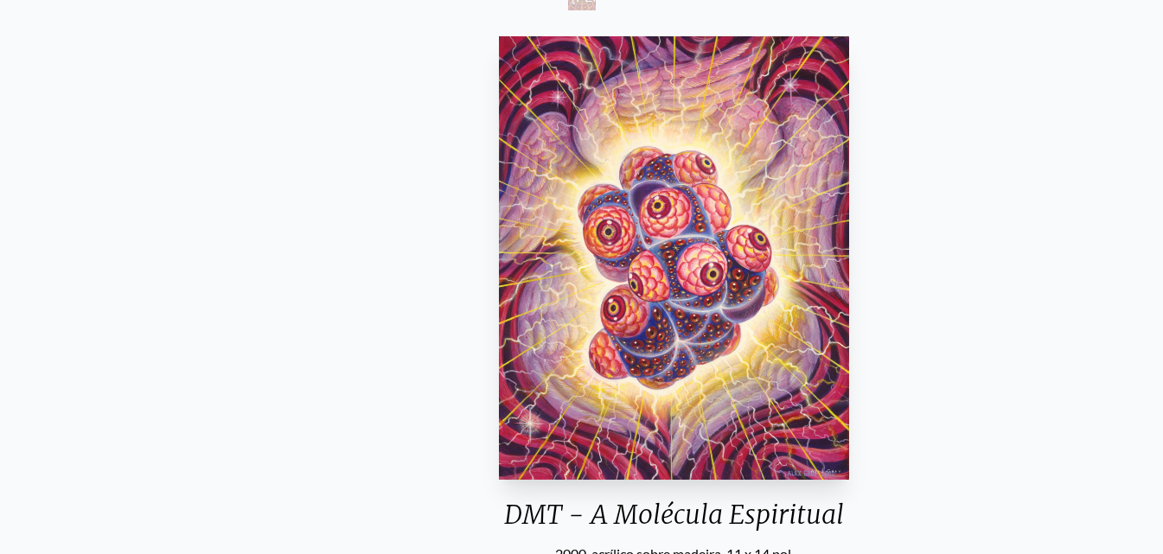
click at [504, 511] on font "DMT - A Molécula Espiritual" at bounding box center [674, 514] width 340 height 33
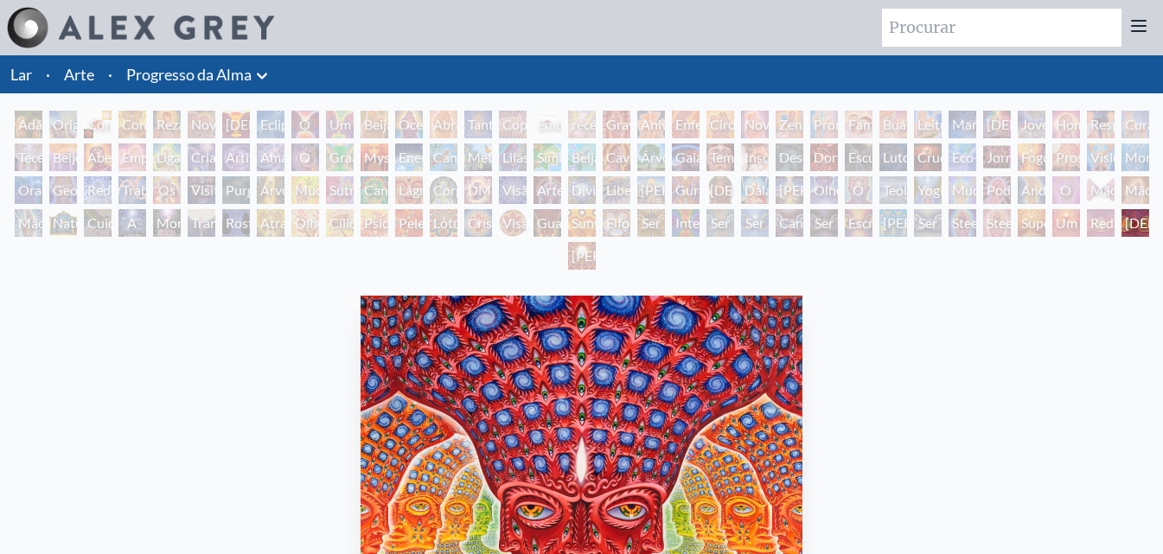
click at [22, 75] on font "Lar" at bounding box center [21, 74] width 22 height 19
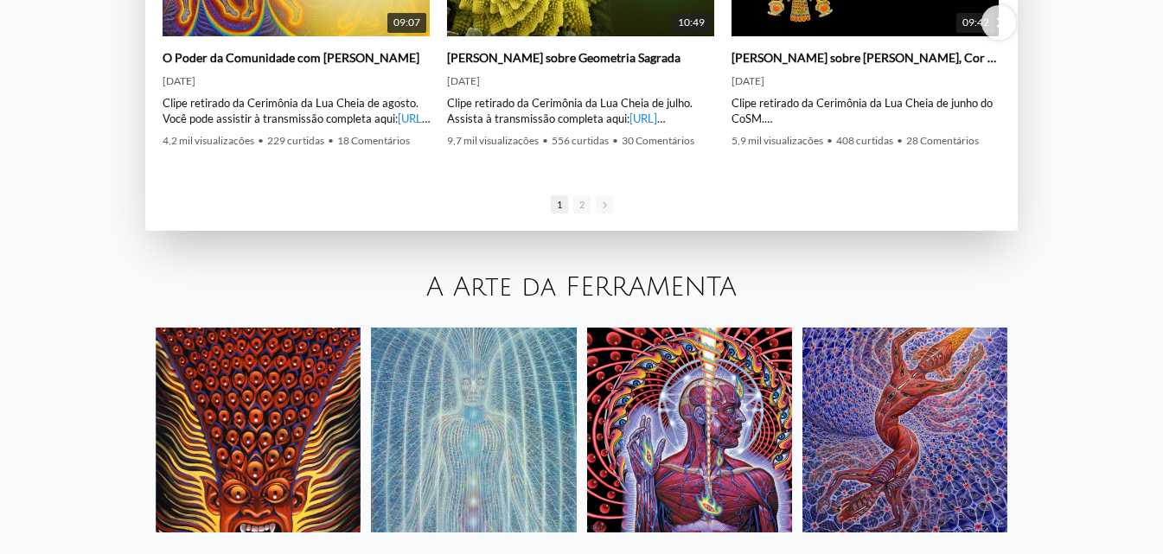
scroll to position [2814, 0]
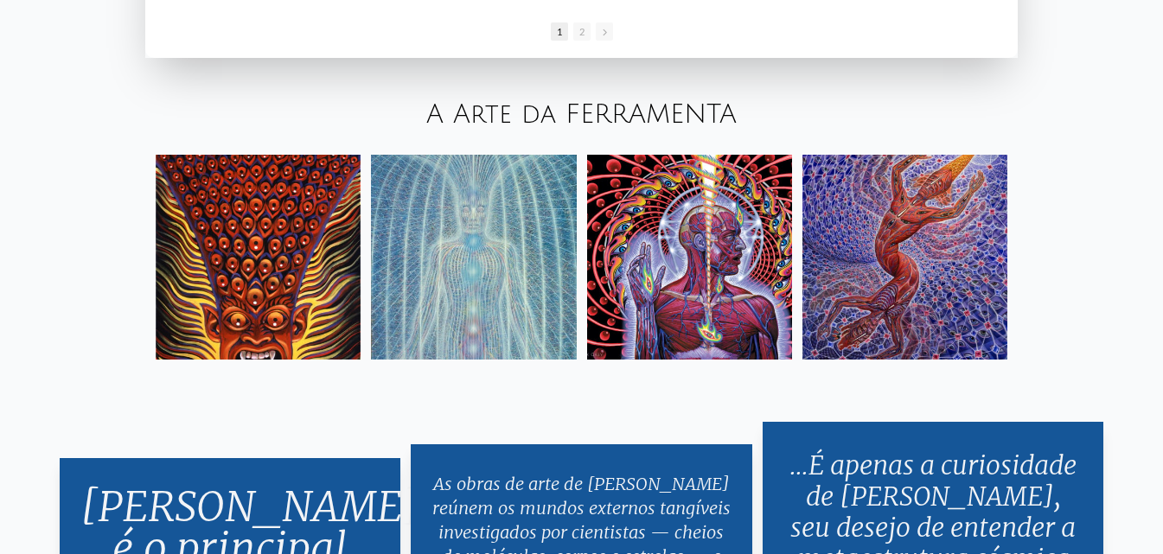
click at [715, 240] on img at bounding box center [689, 257] width 205 height 205
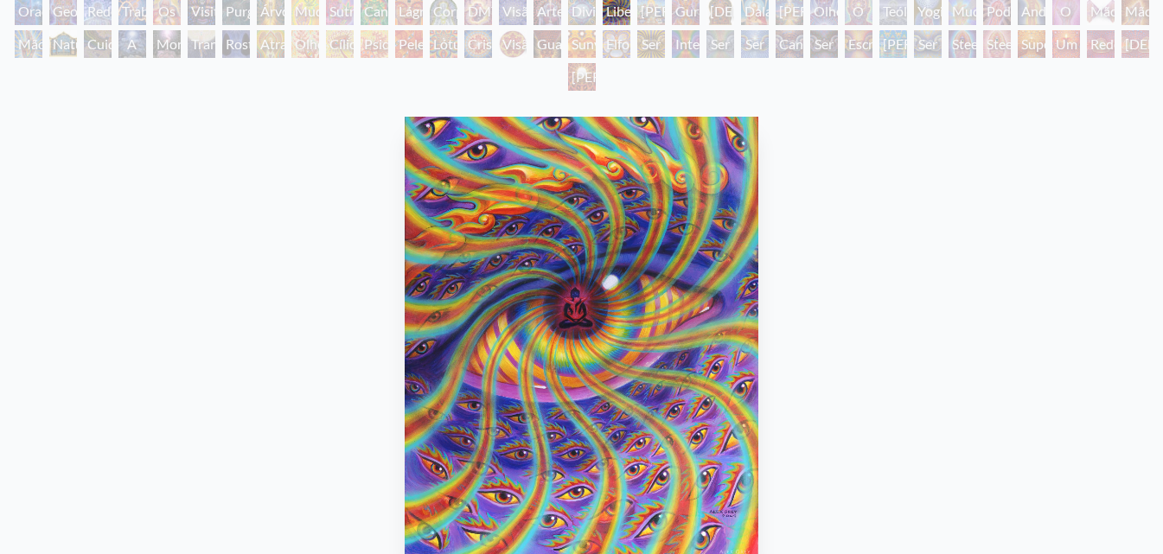
scroll to position [173, 0]
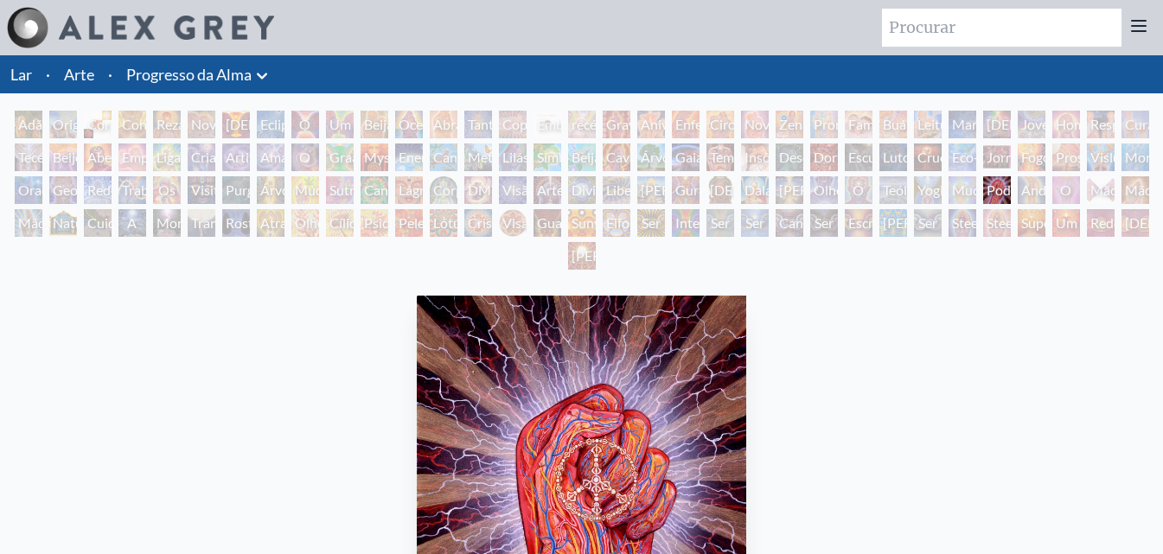
click at [21, 69] on font "Lar" at bounding box center [21, 74] width 22 height 19
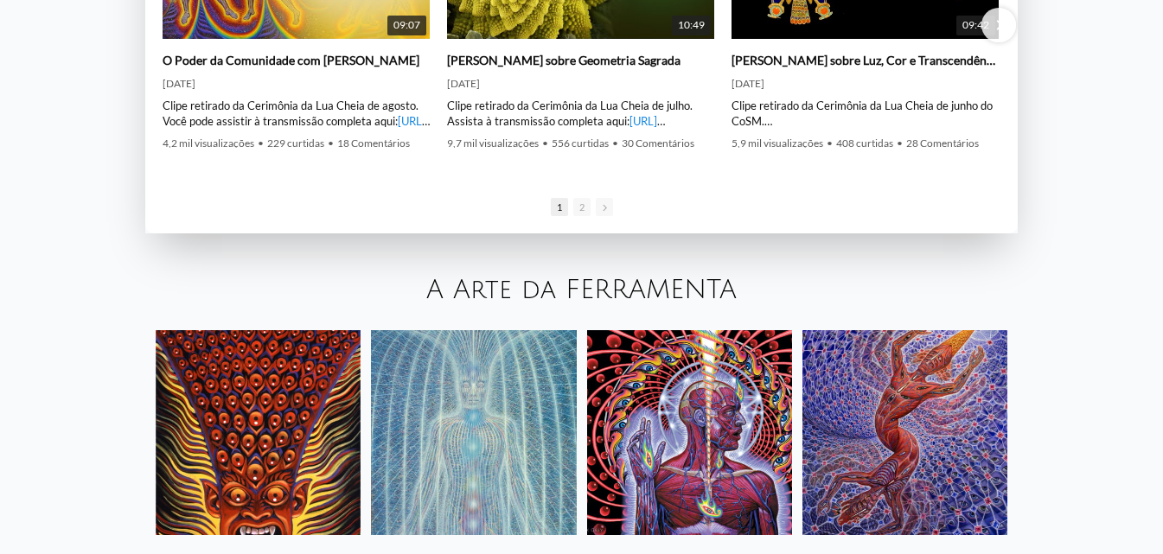
scroll to position [2854, 0]
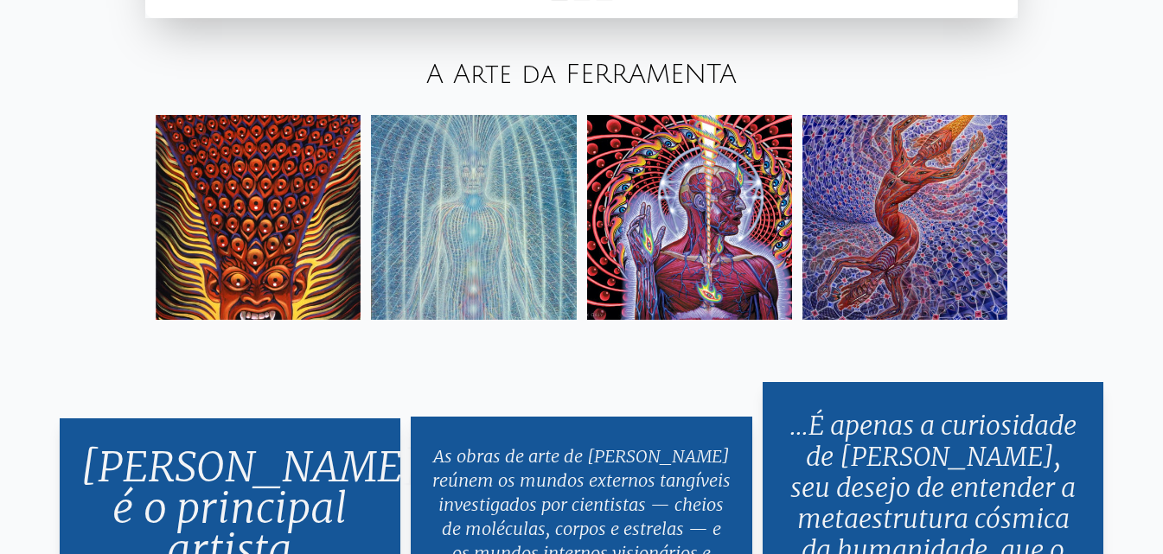
click at [885, 221] on img at bounding box center [904, 217] width 205 height 205
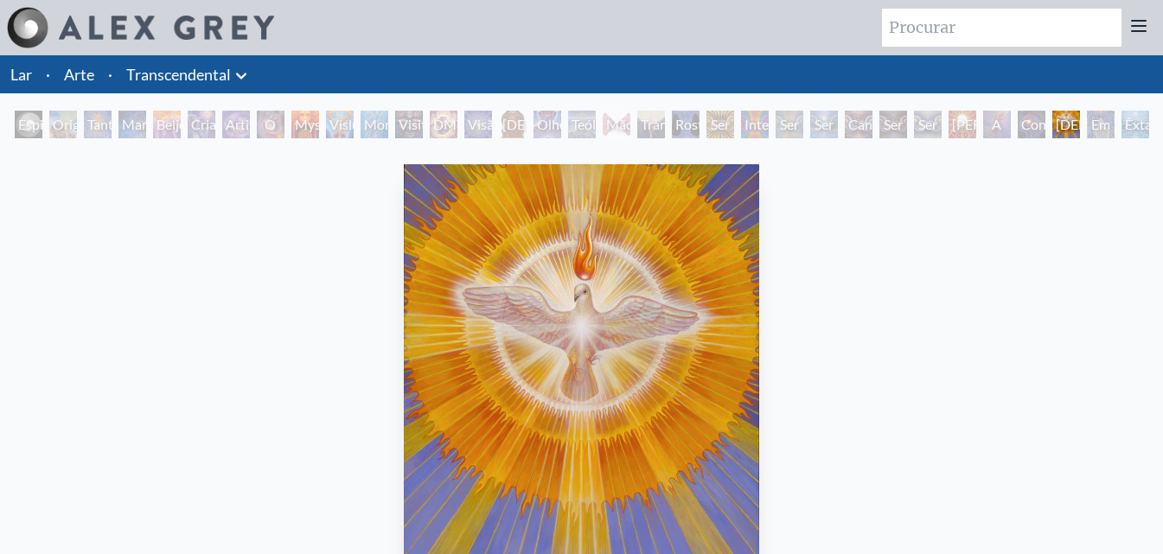
scroll to position [86, 0]
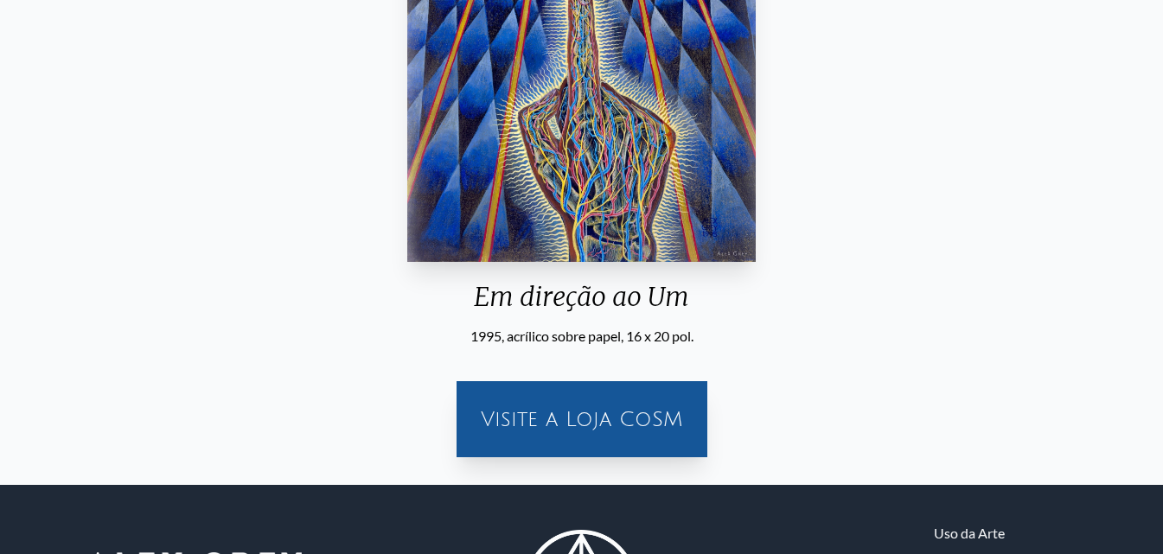
scroll to position [86, 0]
